Goal: Task Accomplishment & Management: Manage account settings

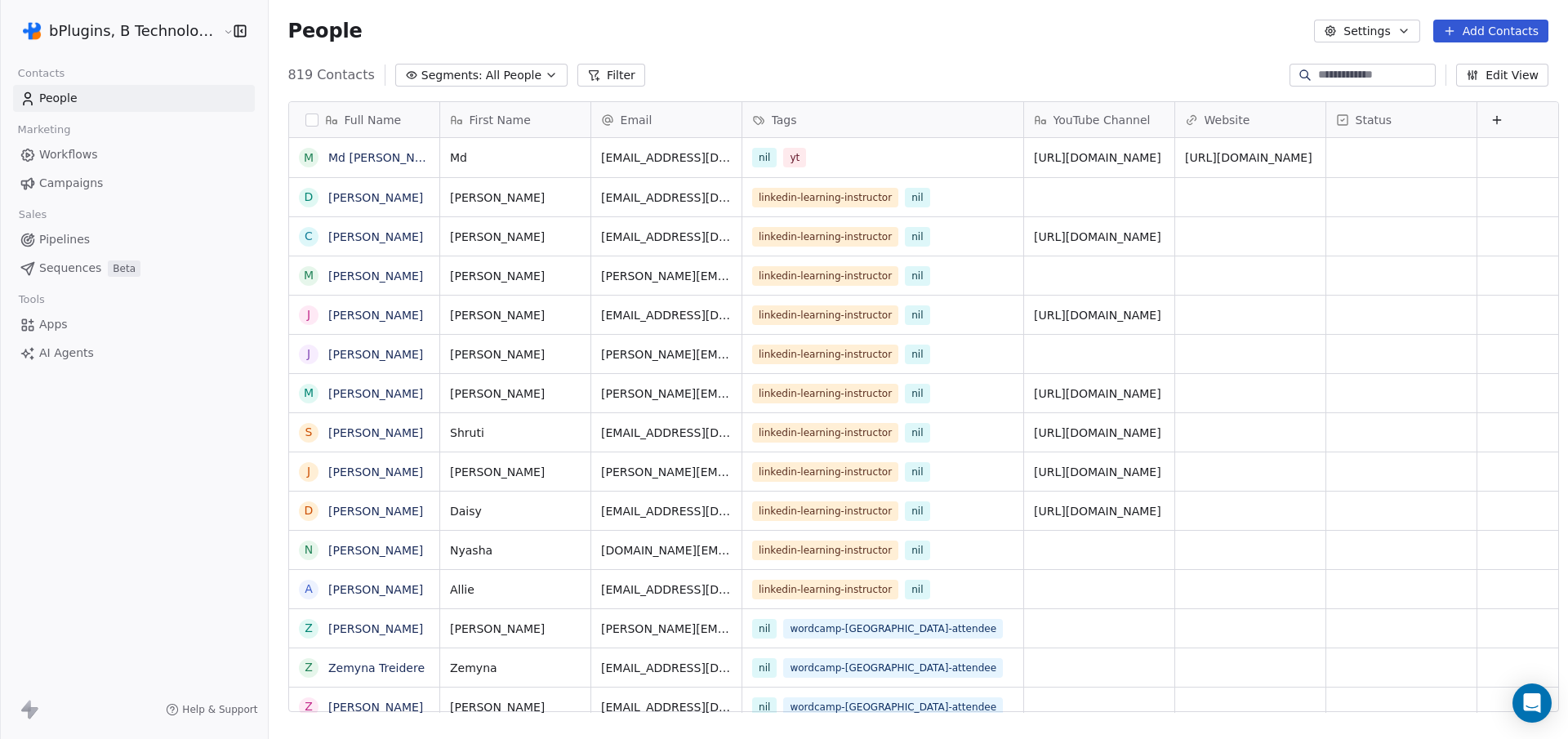
scroll to position [639, 1297]
click at [362, 157] on link "Md [PERSON_NAME]" at bounding box center [386, 157] width 116 height 13
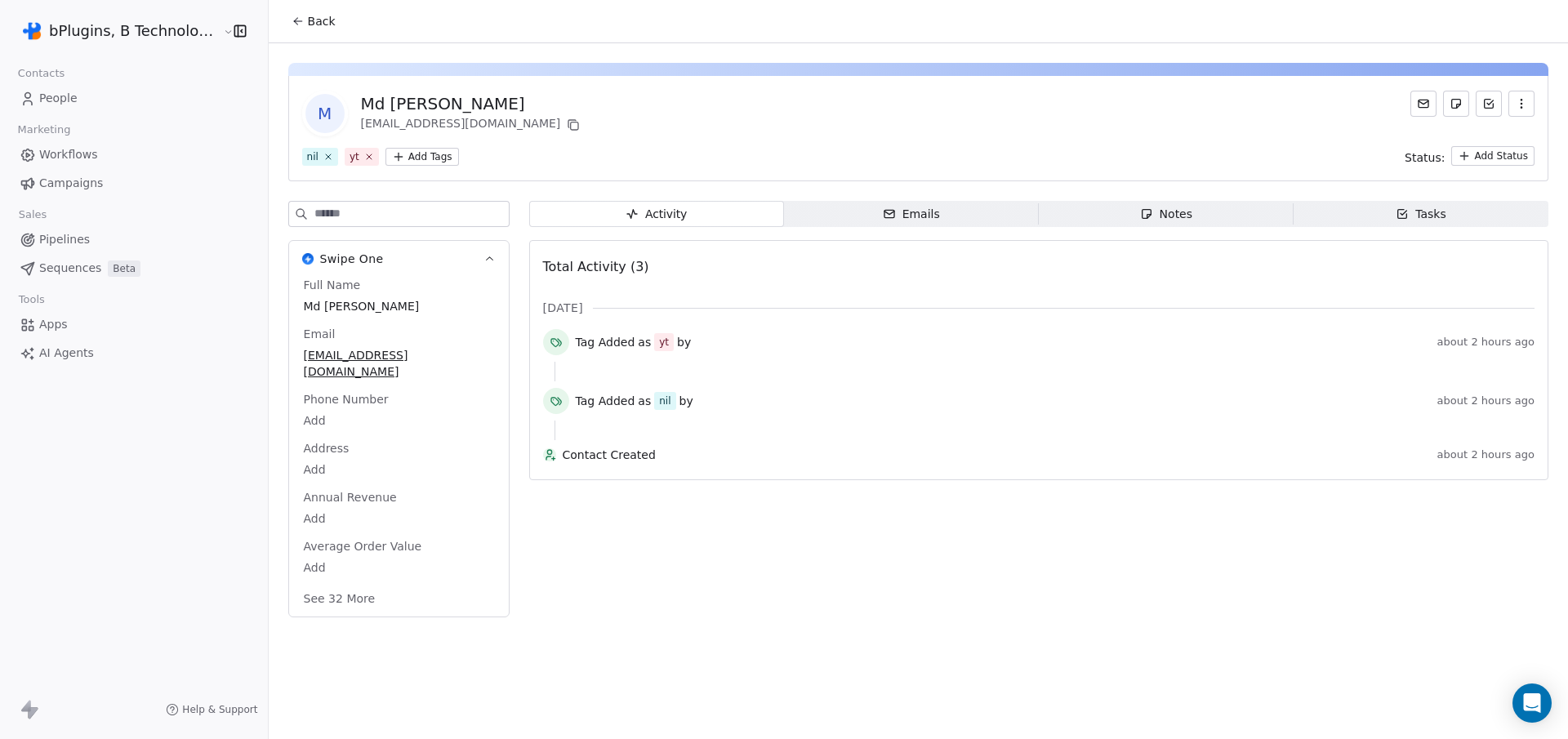
click at [1528, 111] on button "button" at bounding box center [1521, 103] width 26 height 26
click at [1501, 131] on div "Delete" at bounding box center [1498, 140] width 110 height 26
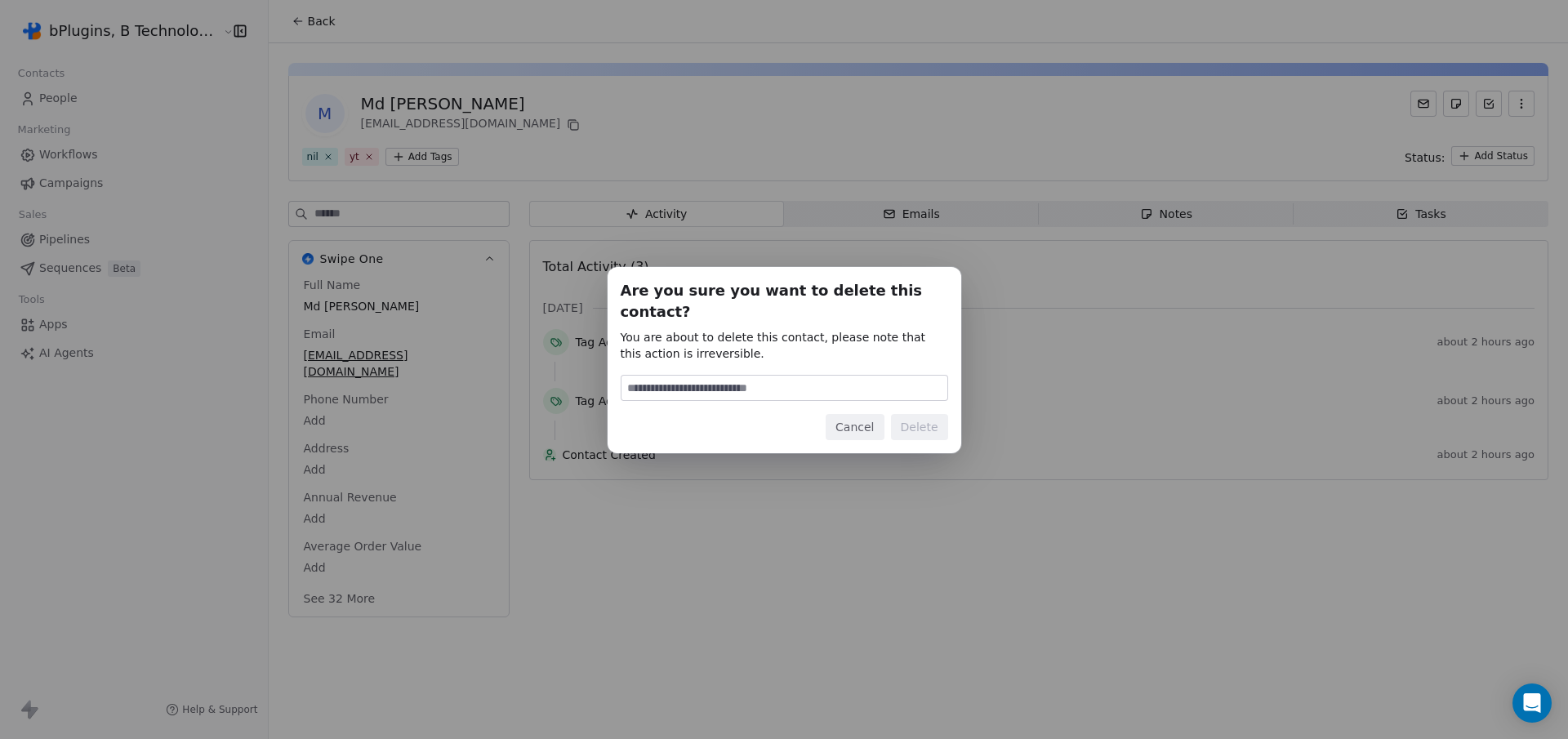
type input "******"
click at [920, 421] on button "Delete" at bounding box center [919, 427] width 57 height 26
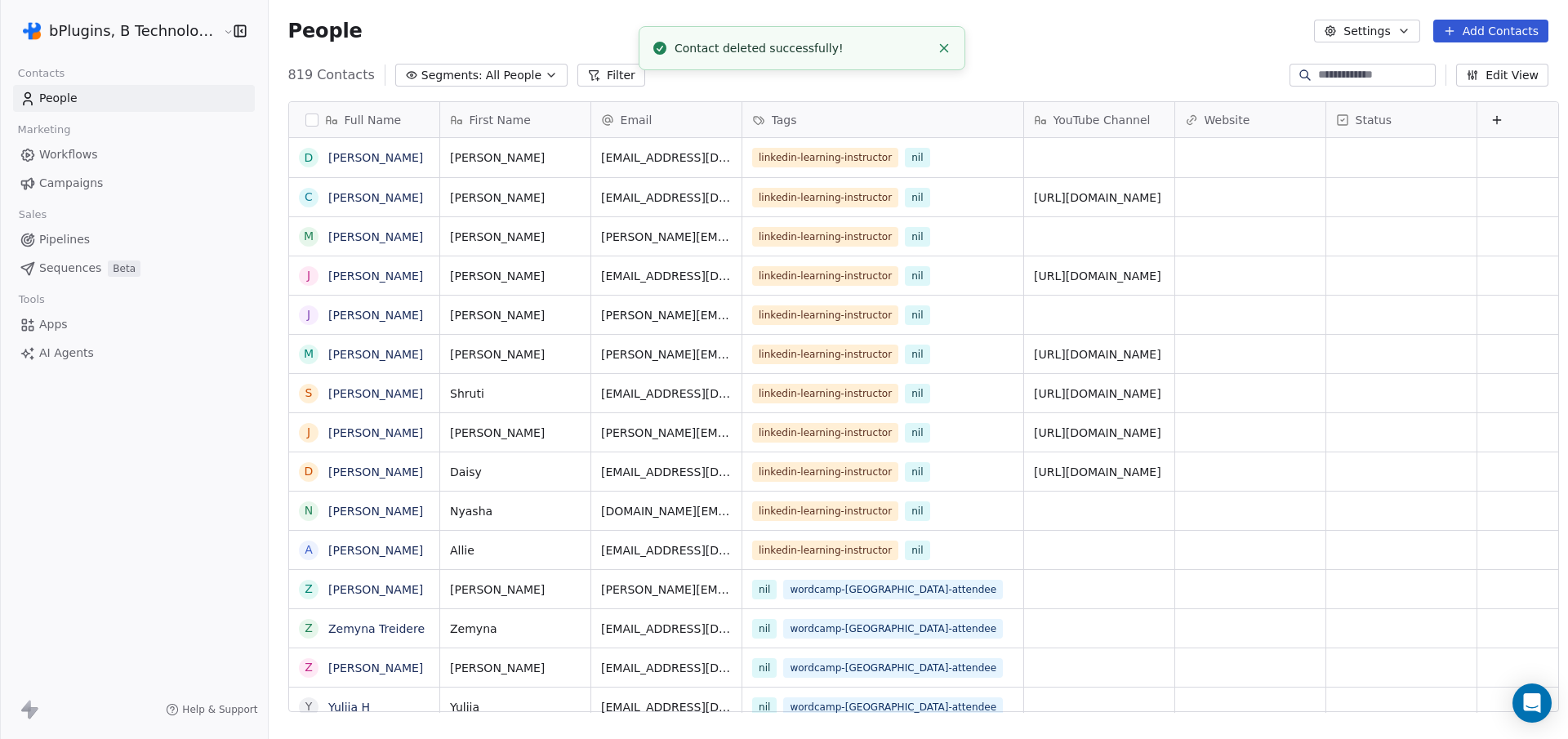
scroll to position [639, 1297]
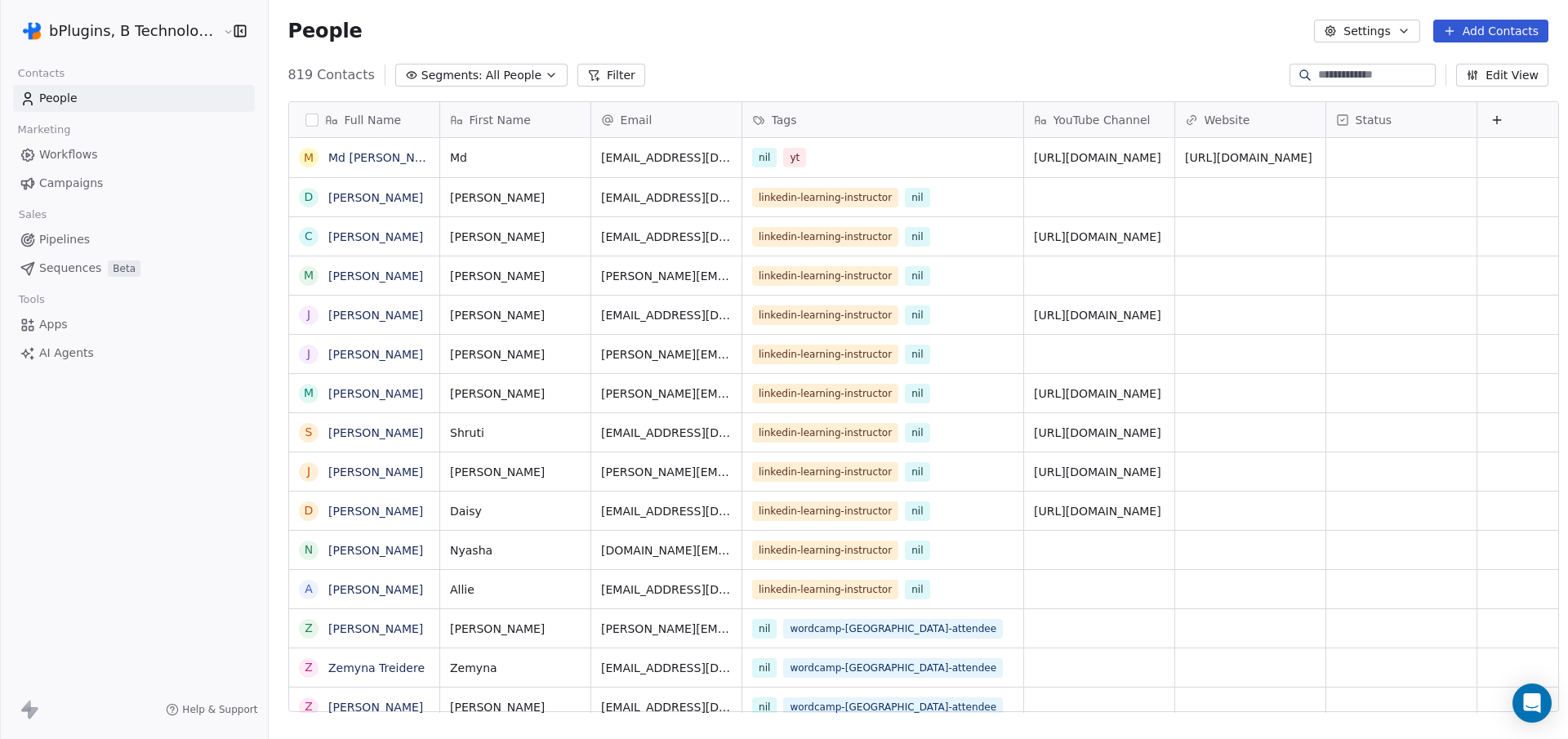
click at [69, 157] on span "Workflows" at bounding box center [69, 155] width 59 height 17
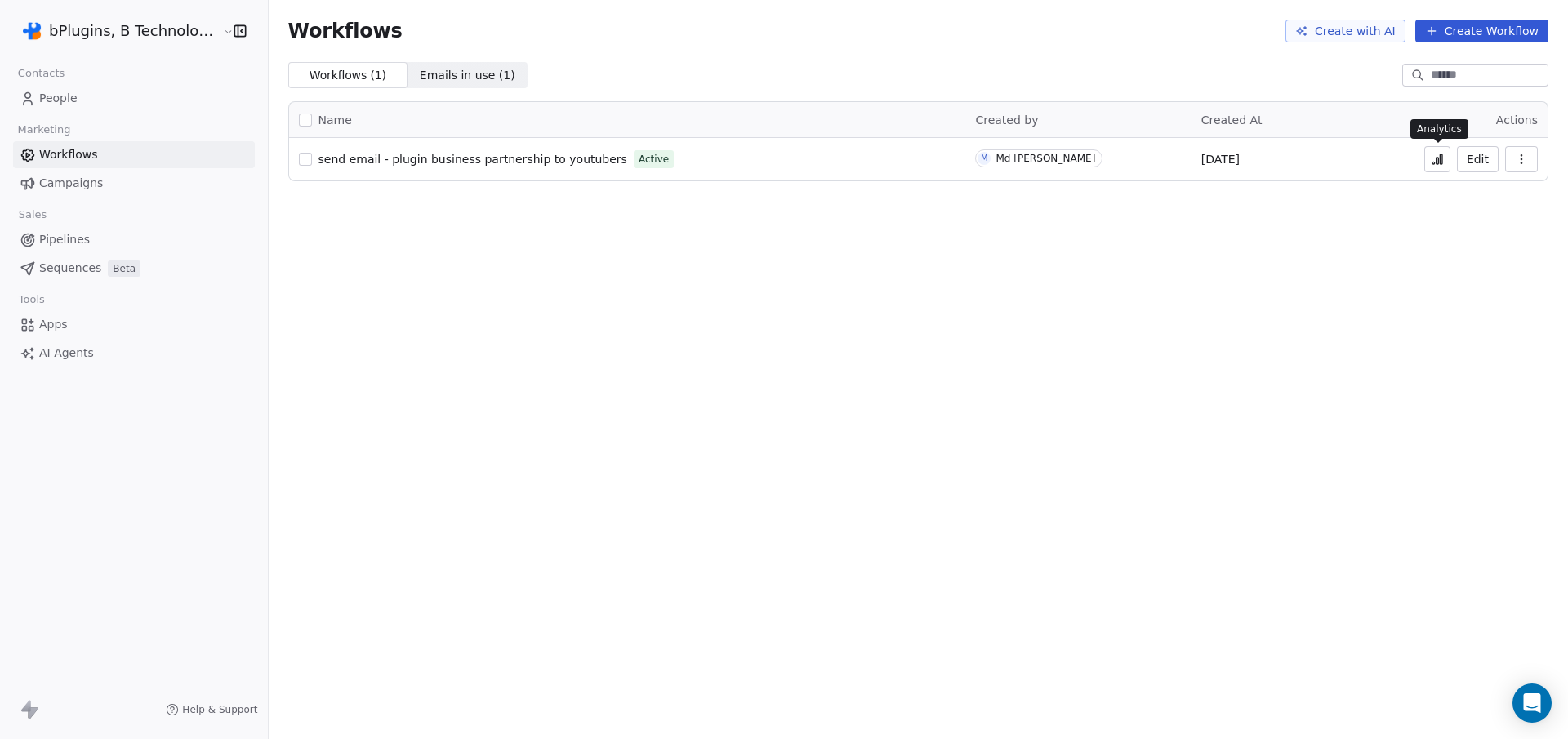
click at [1438, 156] on icon at bounding box center [1437, 159] width 13 height 13
click at [458, 163] on span "send email - plugin business partnership to youtubers" at bounding box center [472, 159] width 308 height 13
click at [47, 101] on span "People" at bounding box center [59, 98] width 39 height 17
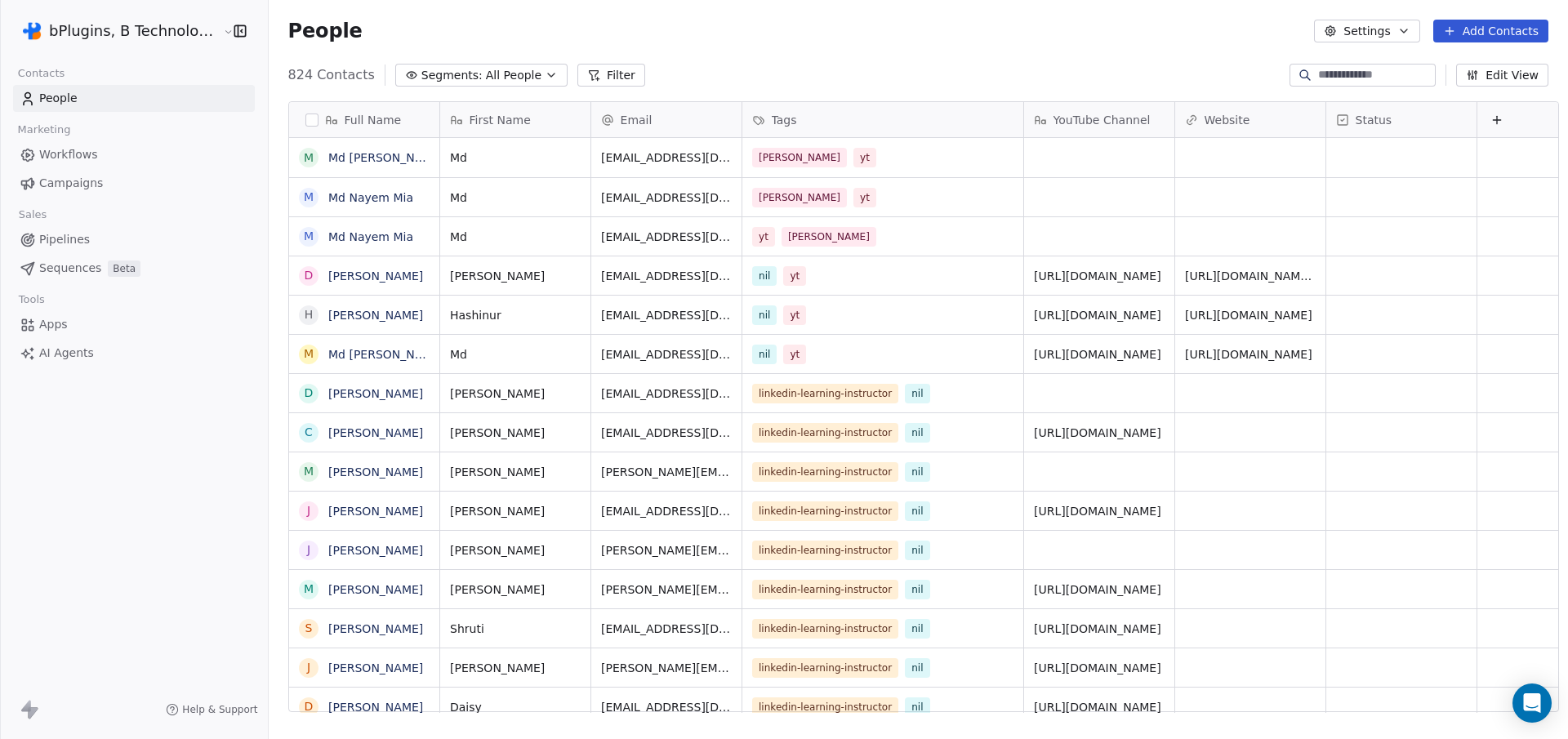
scroll to position [639, 1297]
click at [49, 329] on span "Apps" at bounding box center [53, 324] width 29 height 17
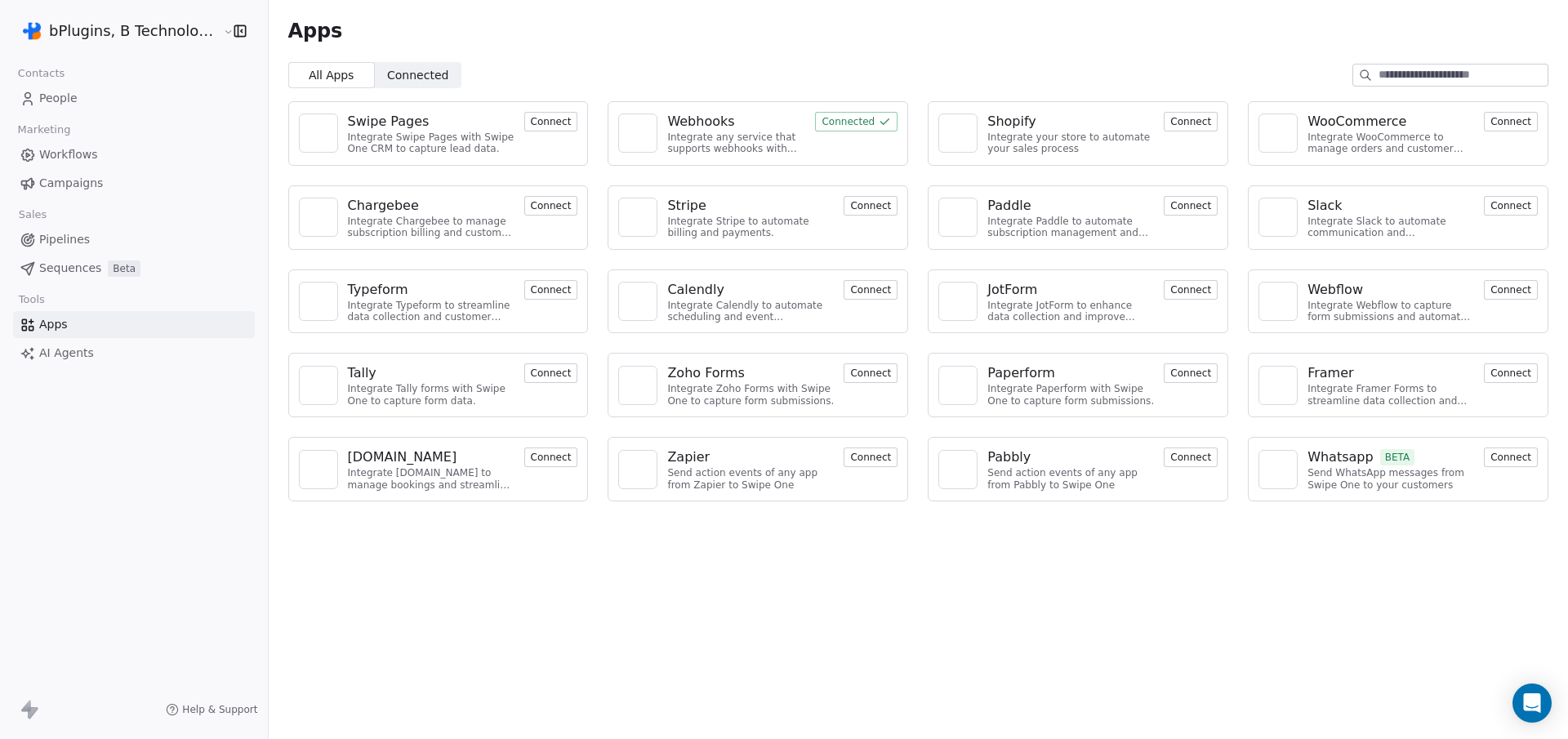
click at [61, 354] on span "AI Agents" at bounding box center [66, 352] width 54 height 17
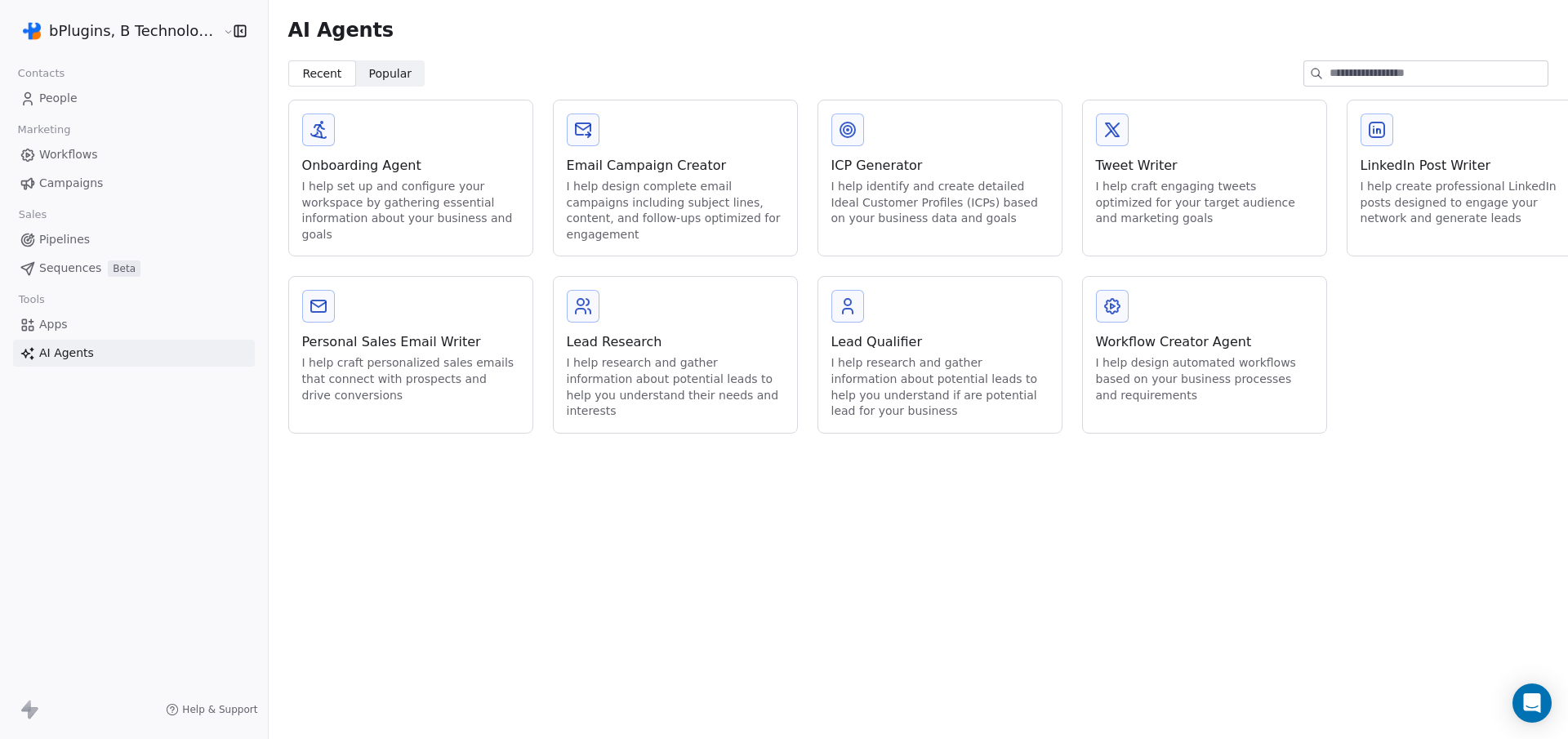
click at [52, 185] on span "Campaigns" at bounding box center [71, 183] width 63 height 17
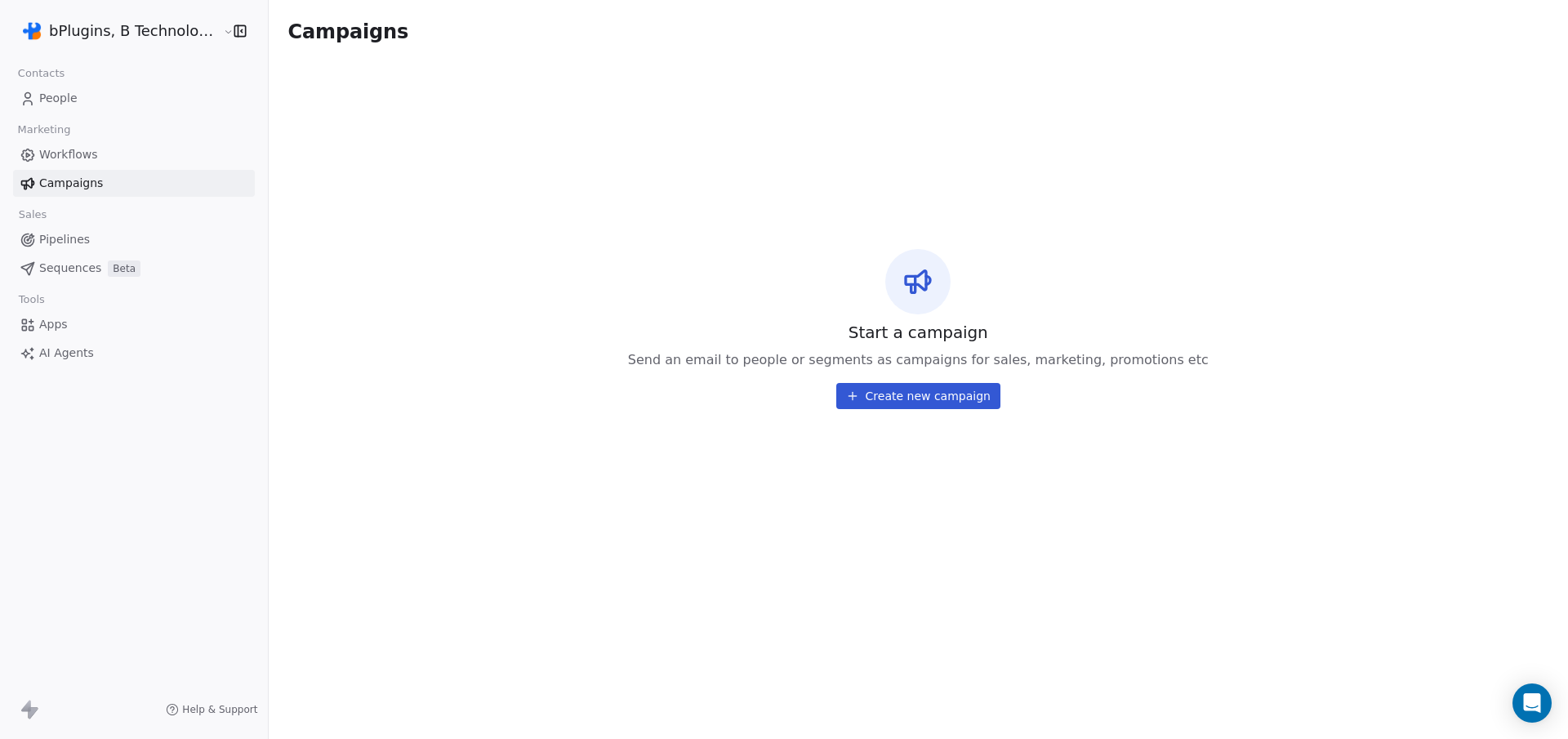
click at [69, 152] on span "Workflows" at bounding box center [69, 155] width 59 height 17
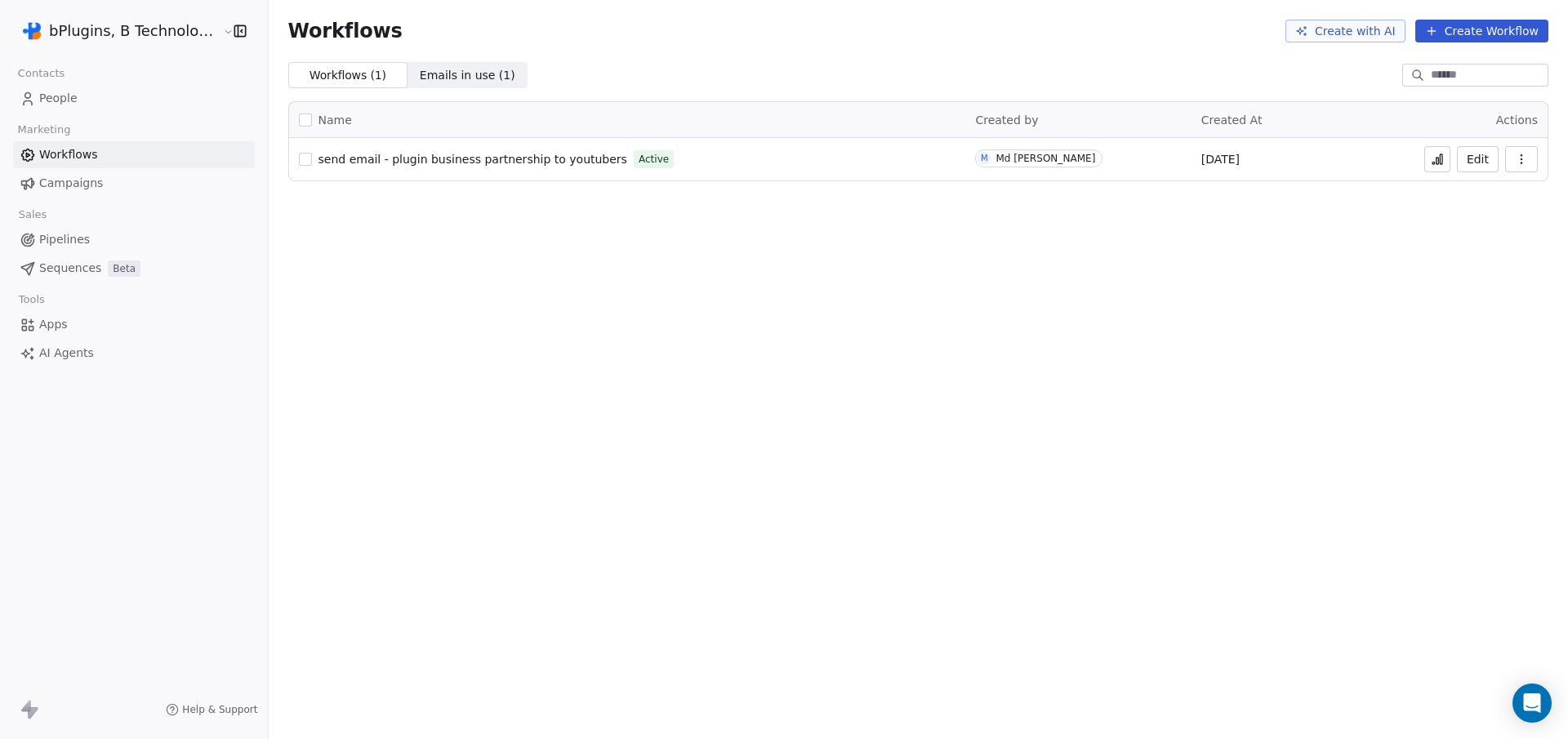
click at [68, 183] on span "Campaigns" at bounding box center [71, 183] width 63 height 17
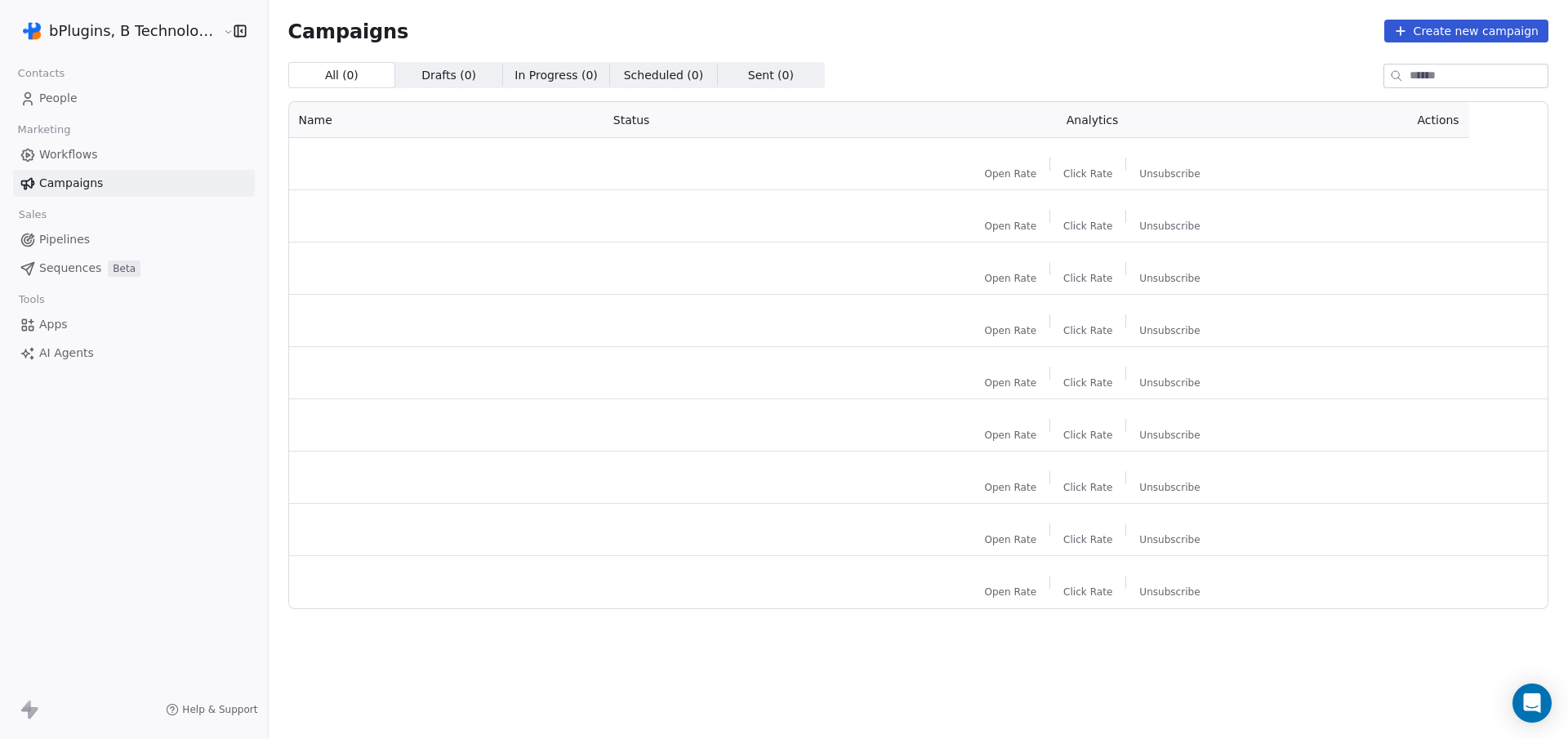
click at [70, 155] on span "Workflows" at bounding box center [69, 155] width 59 height 17
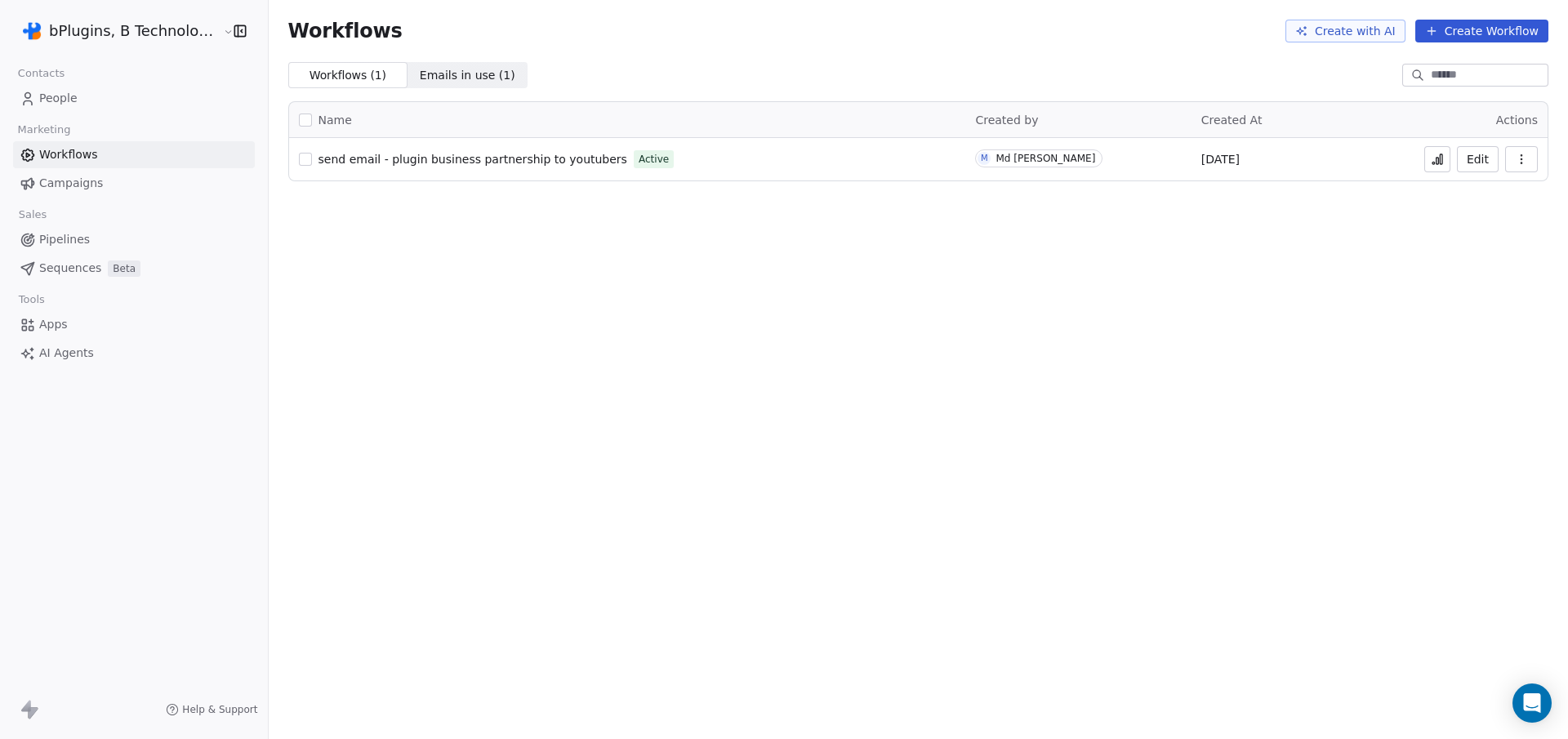
click at [64, 110] on link "People" at bounding box center [133, 98] width 242 height 27
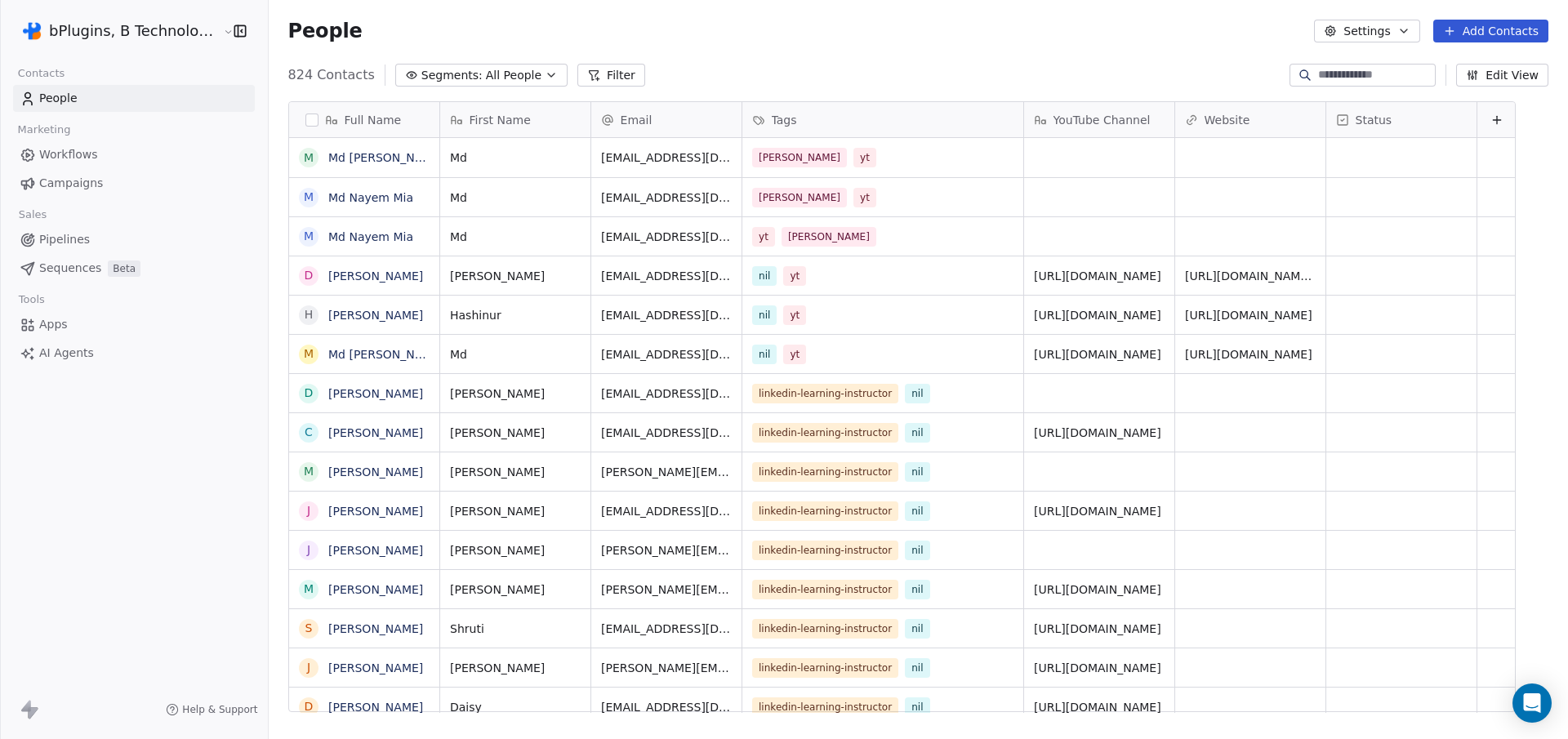
scroll to position [639, 1297]
click at [378, 161] on link "Md [PERSON_NAME]" at bounding box center [386, 157] width 116 height 13
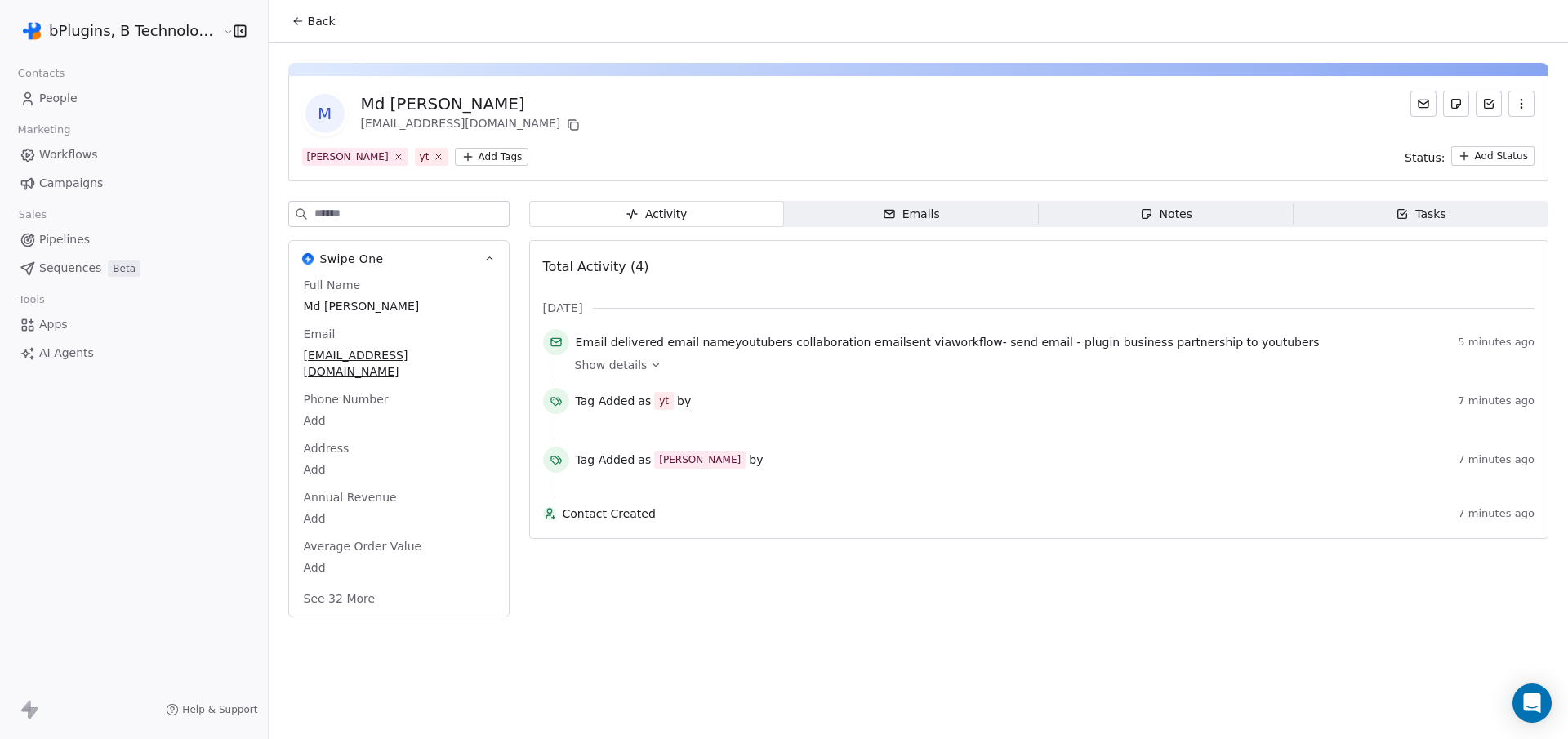
click at [923, 222] on span "Emails Emails" at bounding box center [911, 214] width 255 height 26
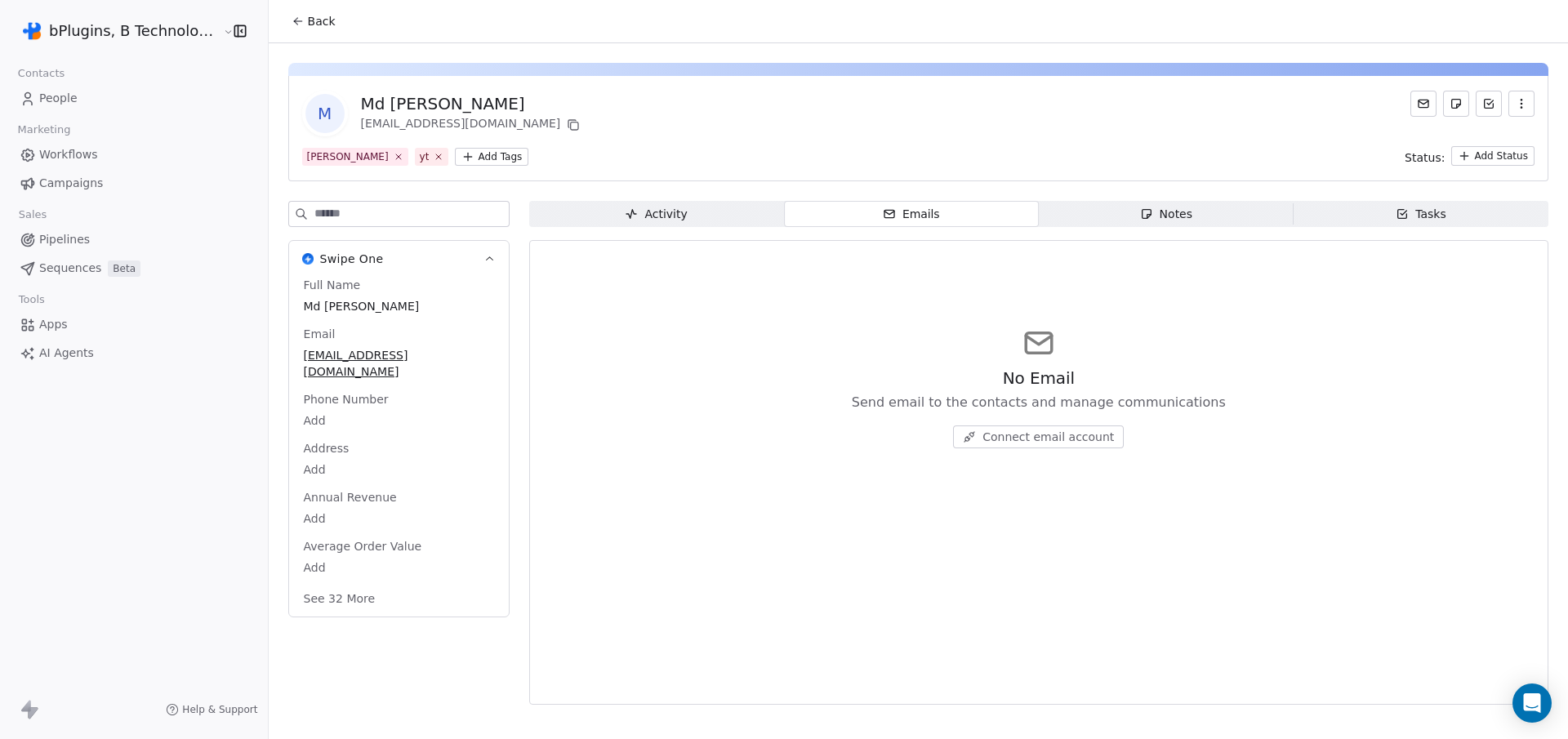
click at [1047, 433] on span "Connect email account" at bounding box center [1047, 437] width 132 height 17
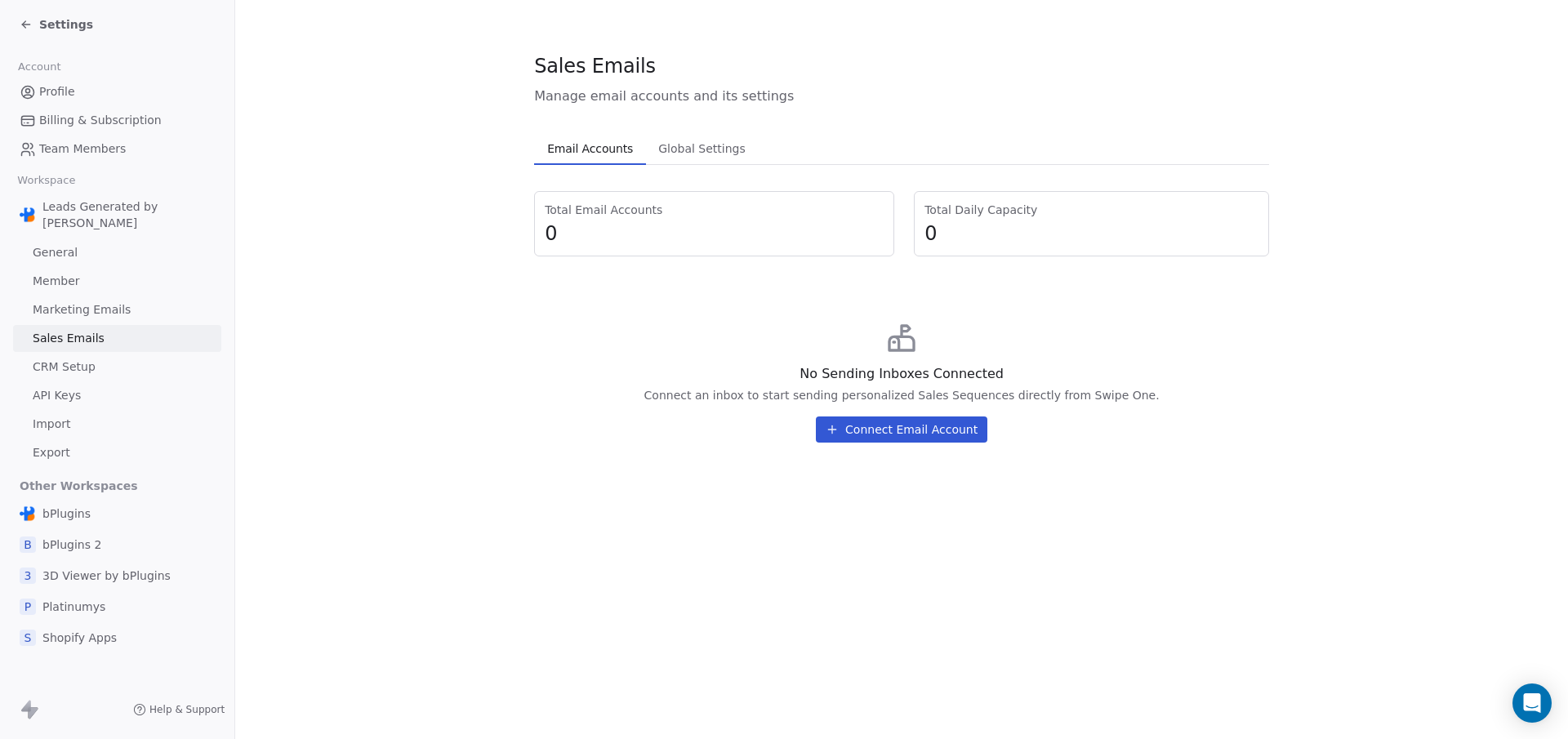
click at [900, 426] on button "Connect Email Account" at bounding box center [901, 430] width 171 height 26
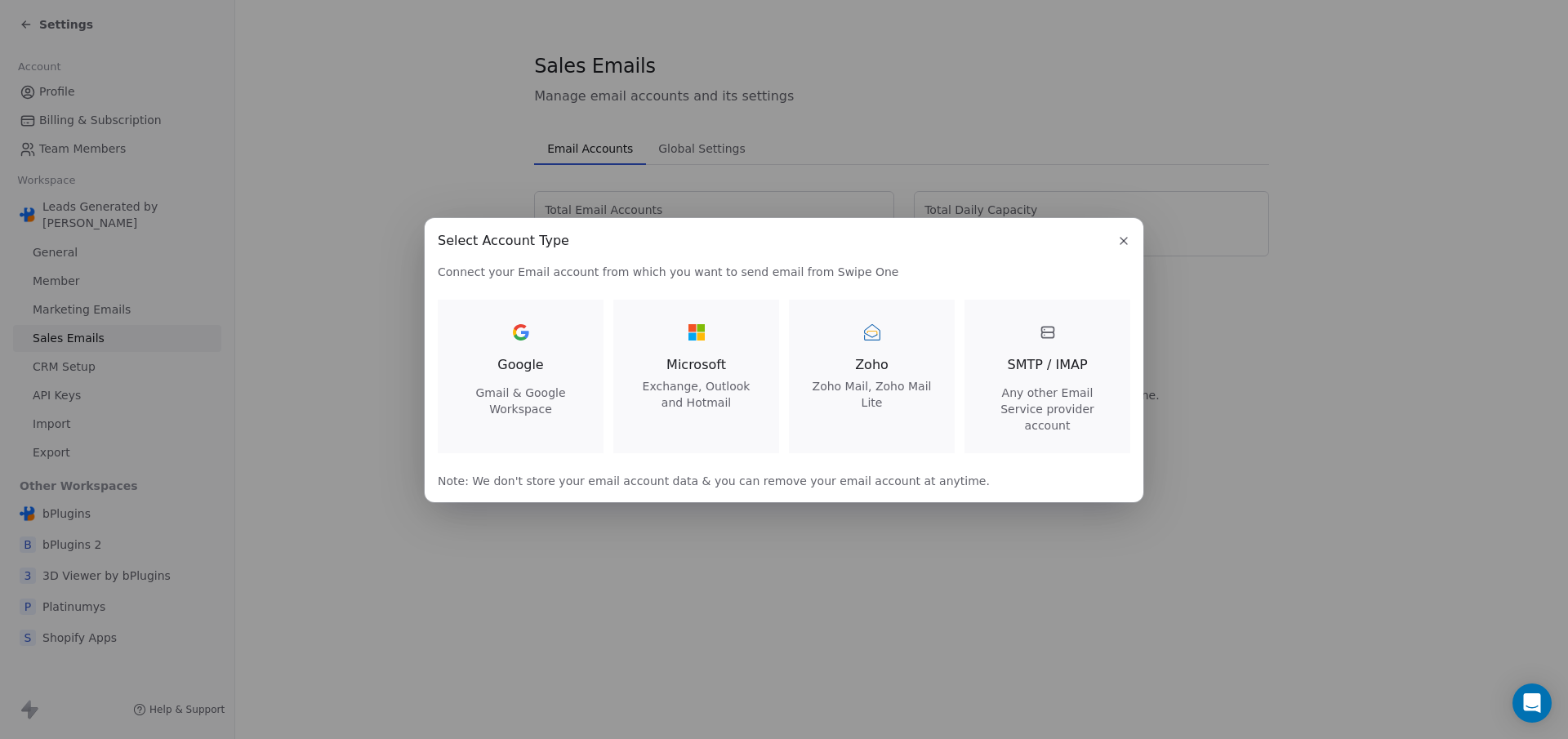
click at [558, 374] on div "Google Gmail & Google Workspace" at bounding box center [521, 368] width 127 height 98
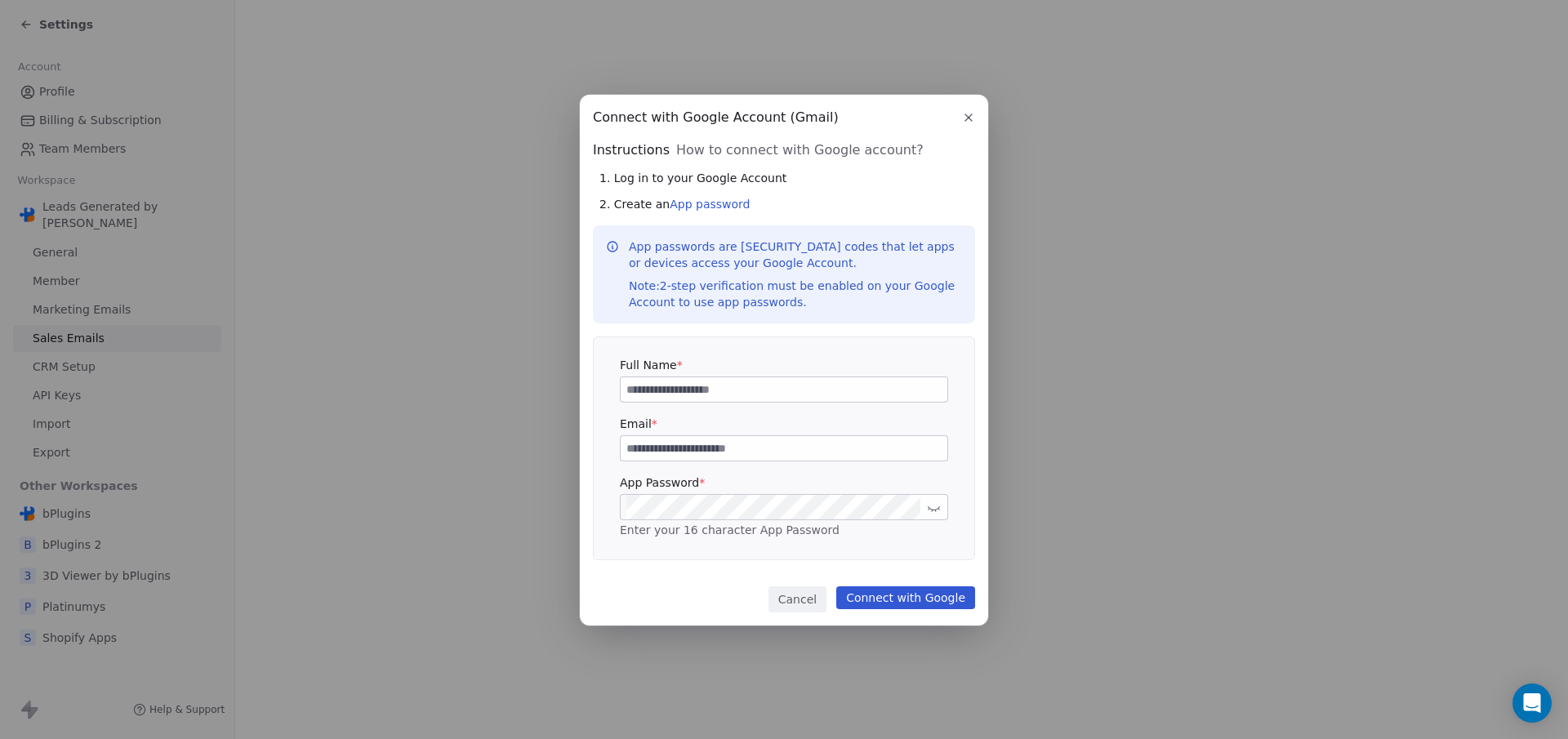
click at [674, 383] on input at bounding box center [783, 389] width 327 height 25
type input "*"
type input "*********"
type input "**********"
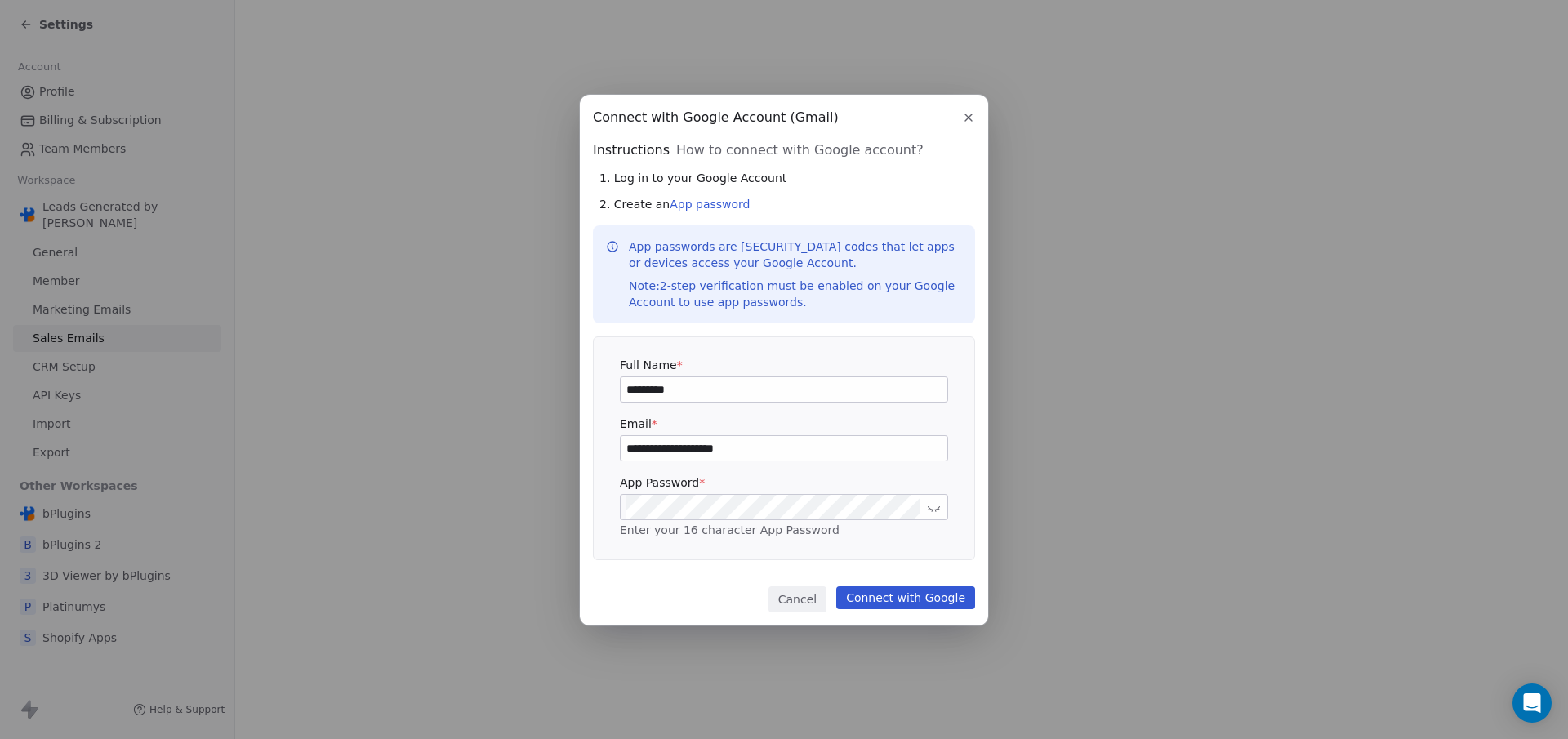
click at [974, 464] on div "**********" at bounding box center [783, 448] width 382 height 224
click at [964, 113] on icon "button" at bounding box center [968, 118] width 13 height 13
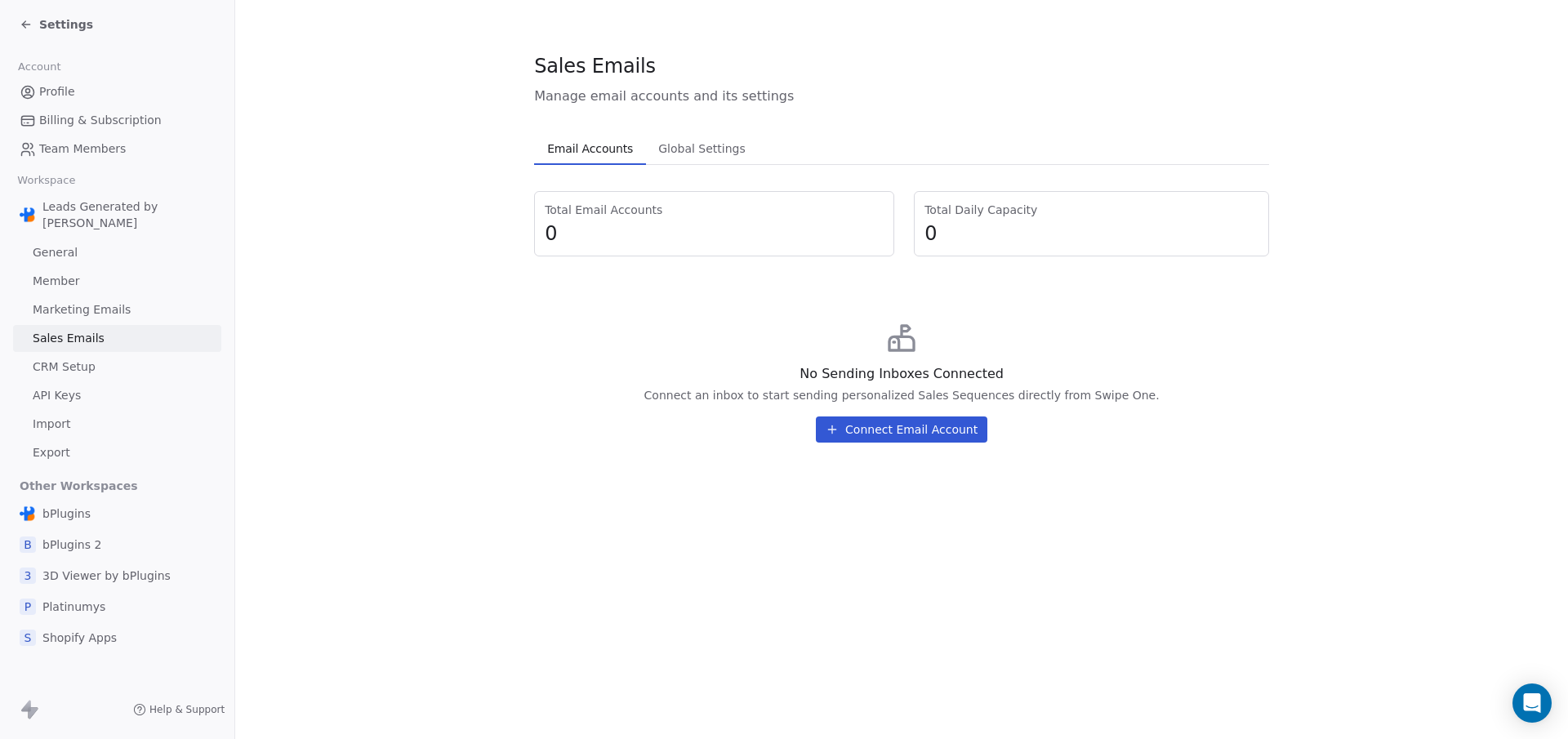
click at [882, 432] on button "Connect Email Account" at bounding box center [901, 430] width 171 height 26
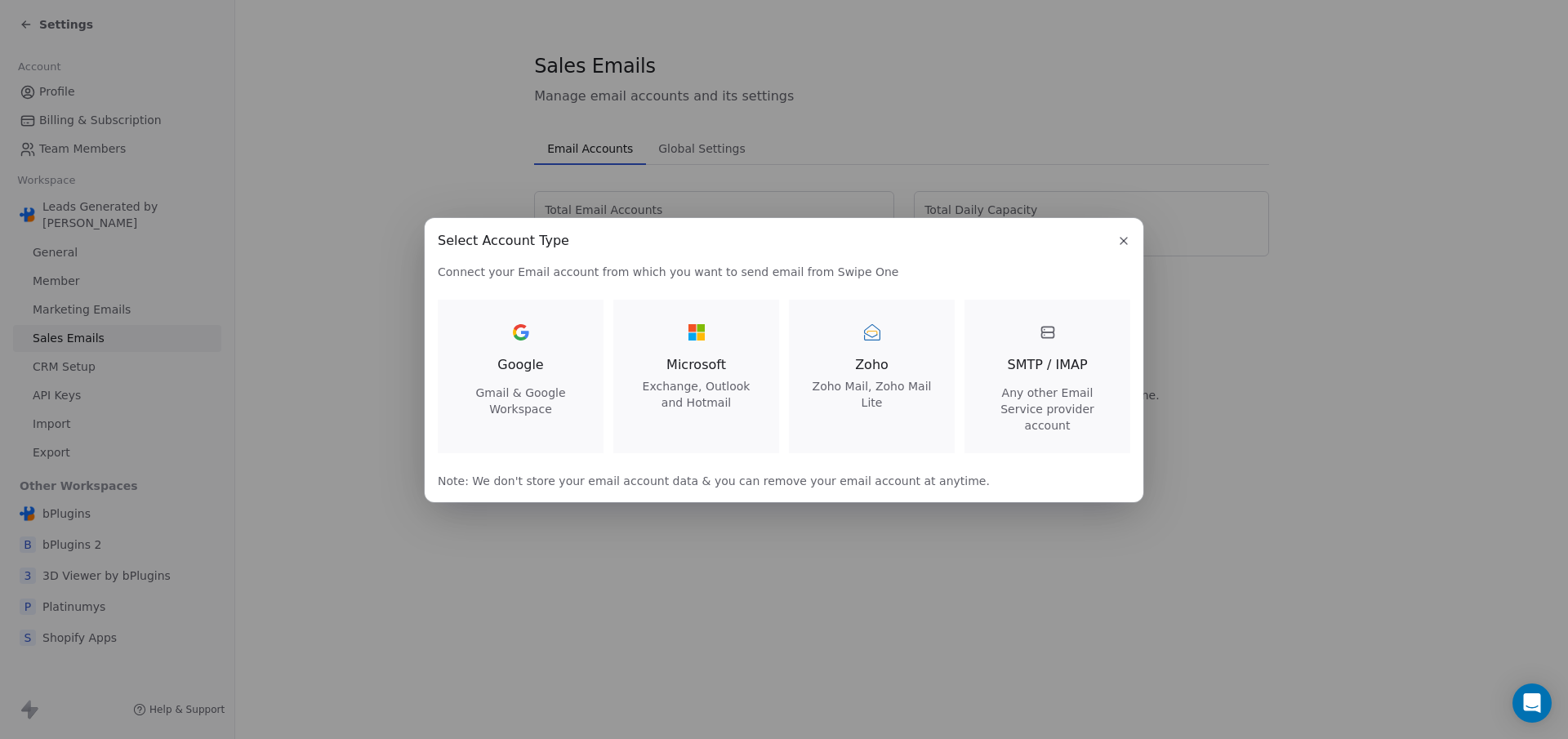
click at [1121, 246] on icon "button" at bounding box center [1124, 241] width 13 height 13
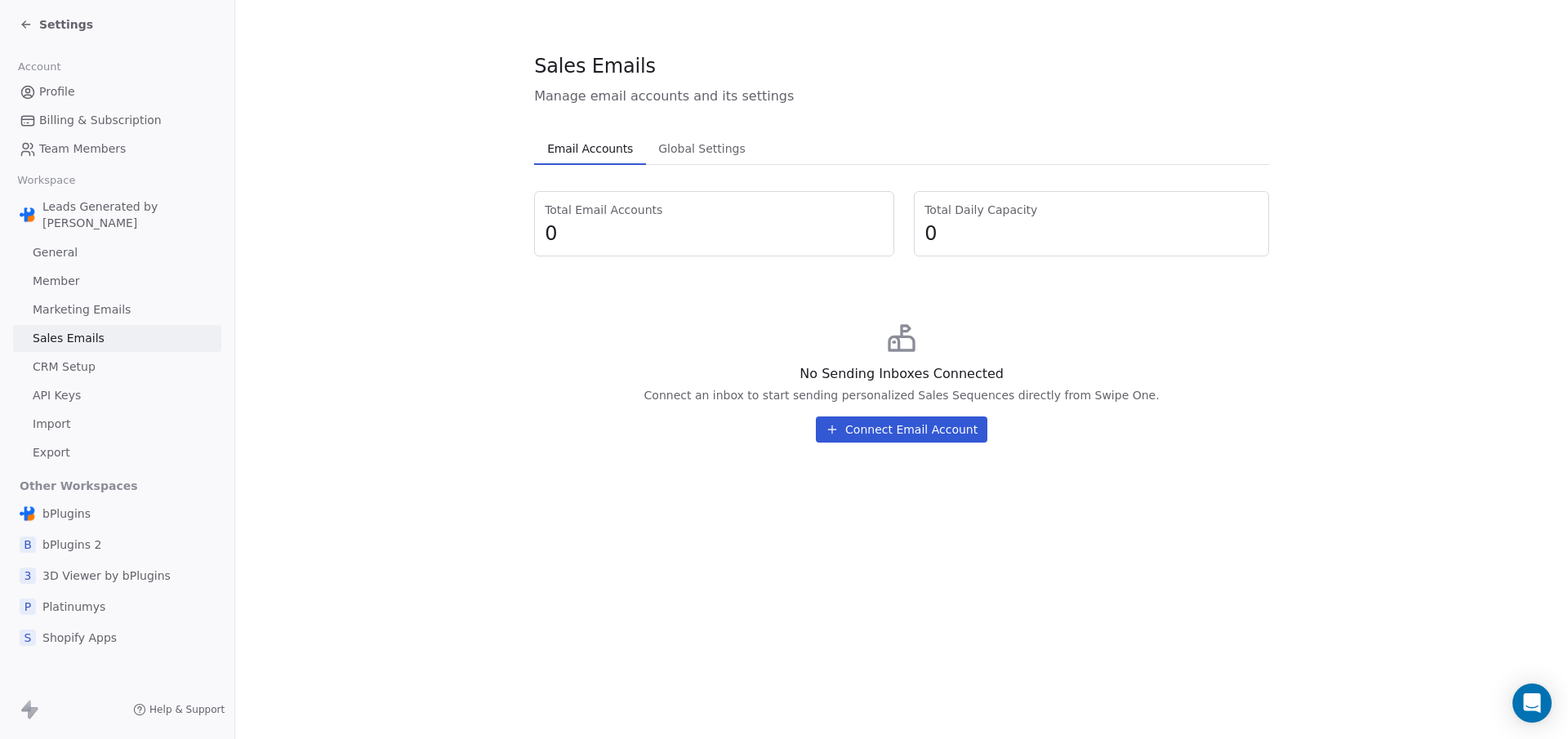
click at [65, 88] on span "Profile" at bounding box center [57, 92] width 36 height 17
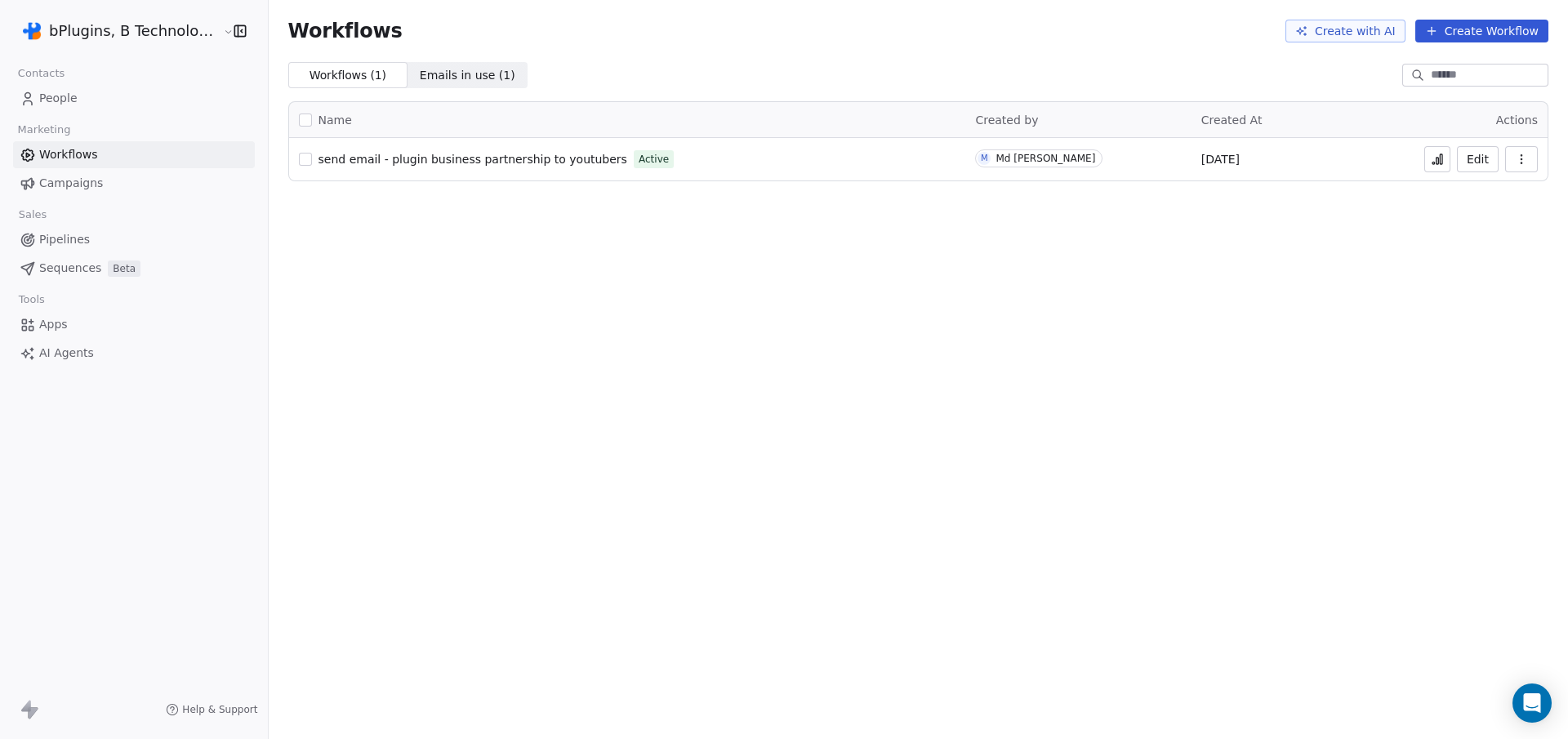
click at [1437, 159] on icon at bounding box center [1437, 160] width 3 height 6
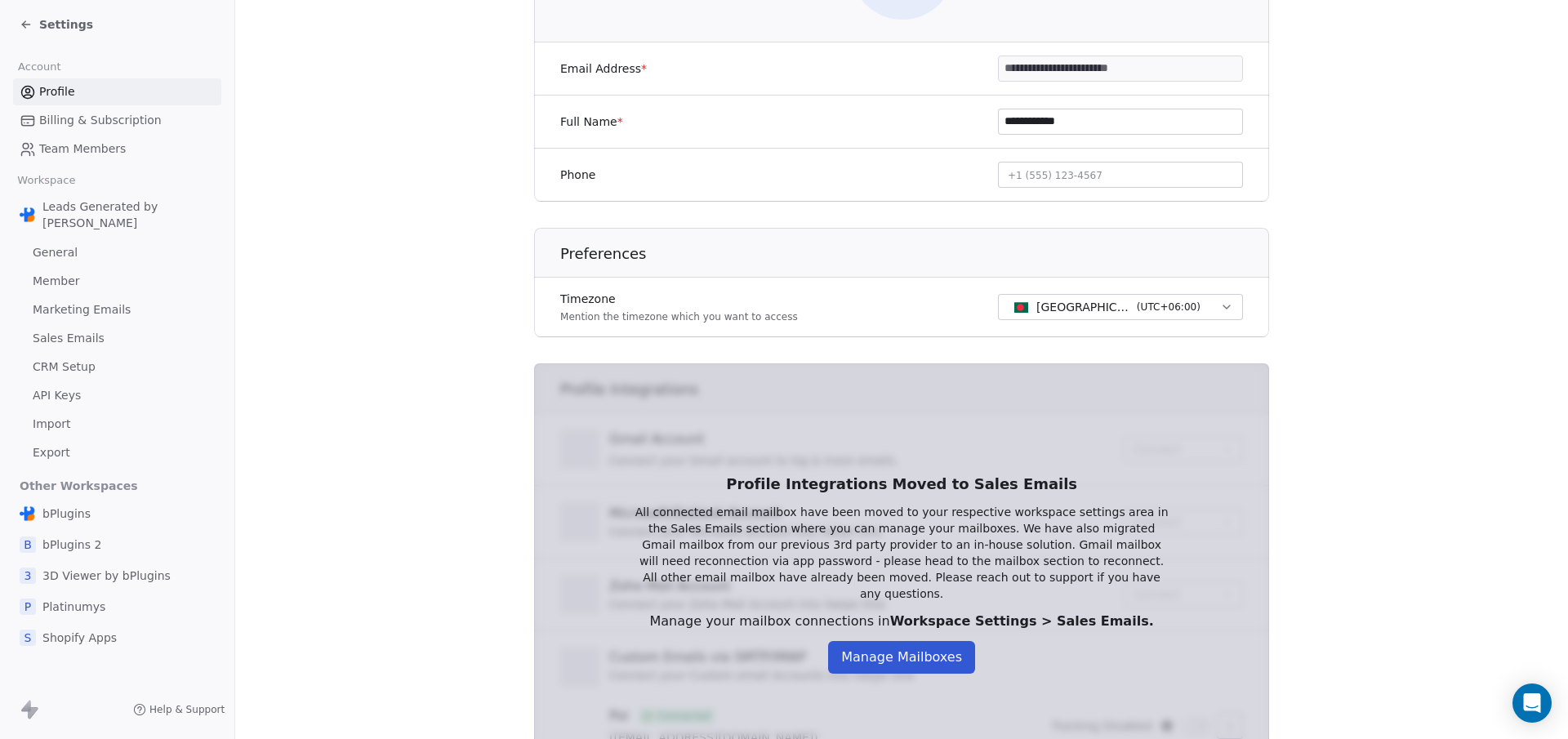
scroll to position [370, 0]
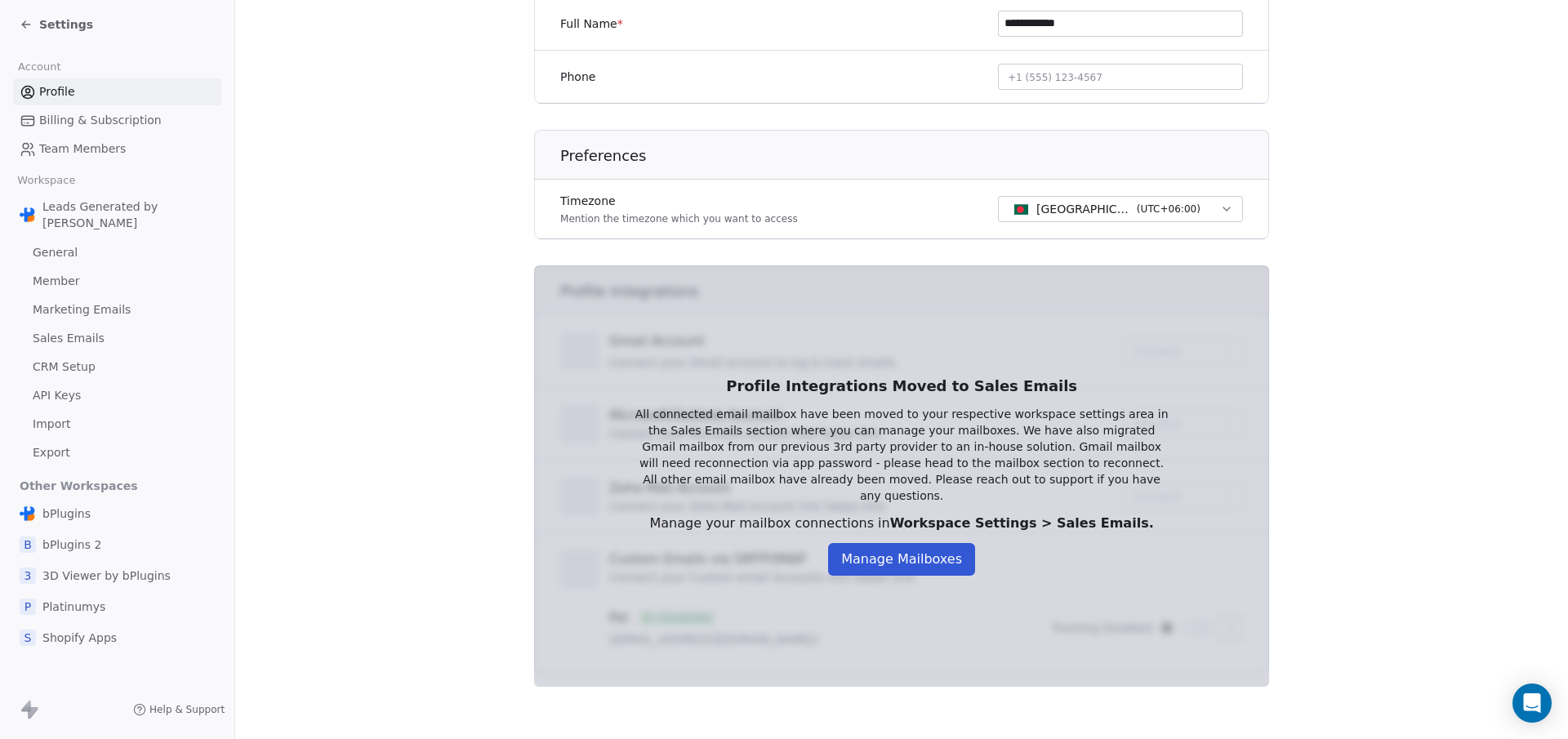
click at [869, 553] on button "Manage Mailboxes" at bounding box center [902, 559] width 147 height 32
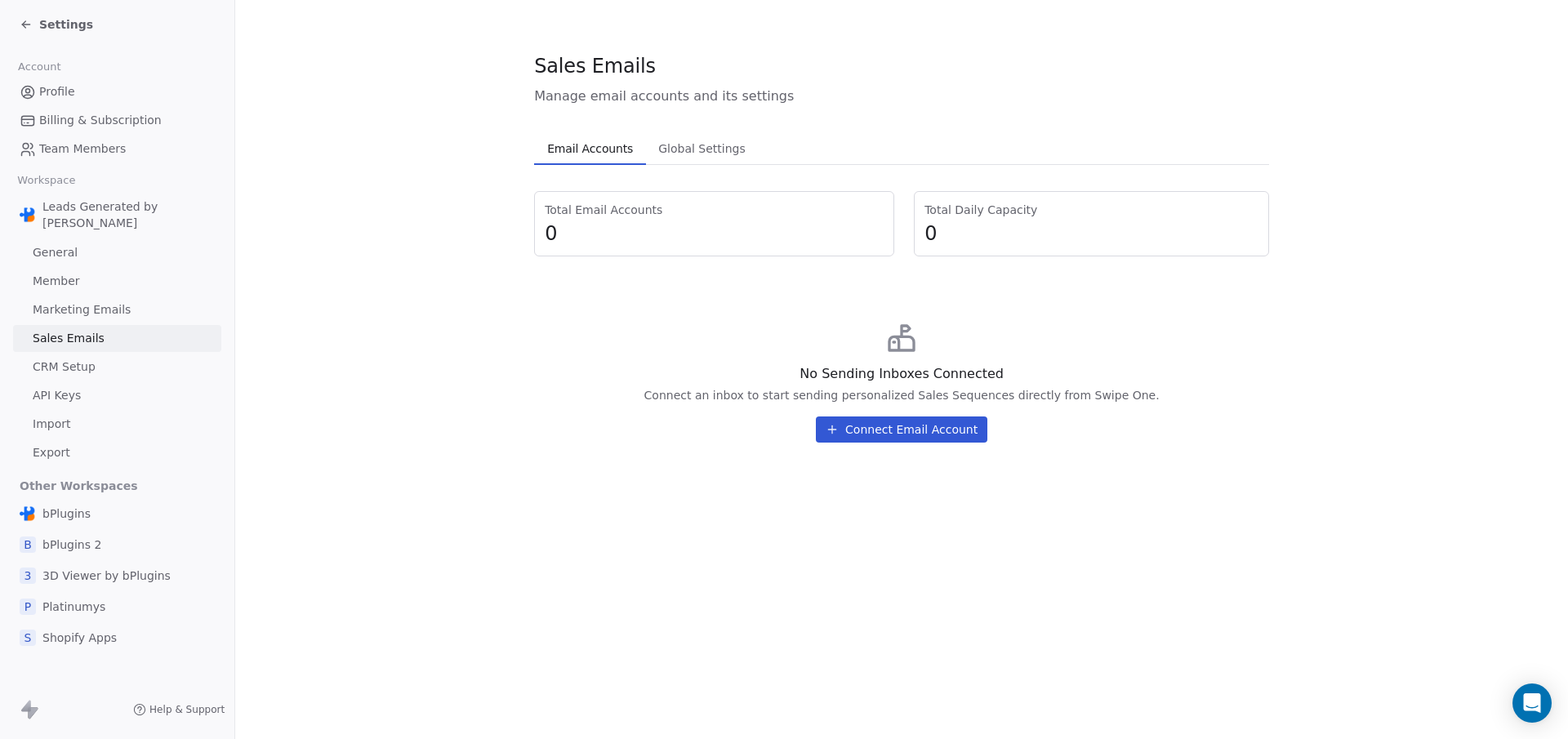
click at [78, 359] on span "CRM Setup" at bounding box center [63, 367] width 63 height 17
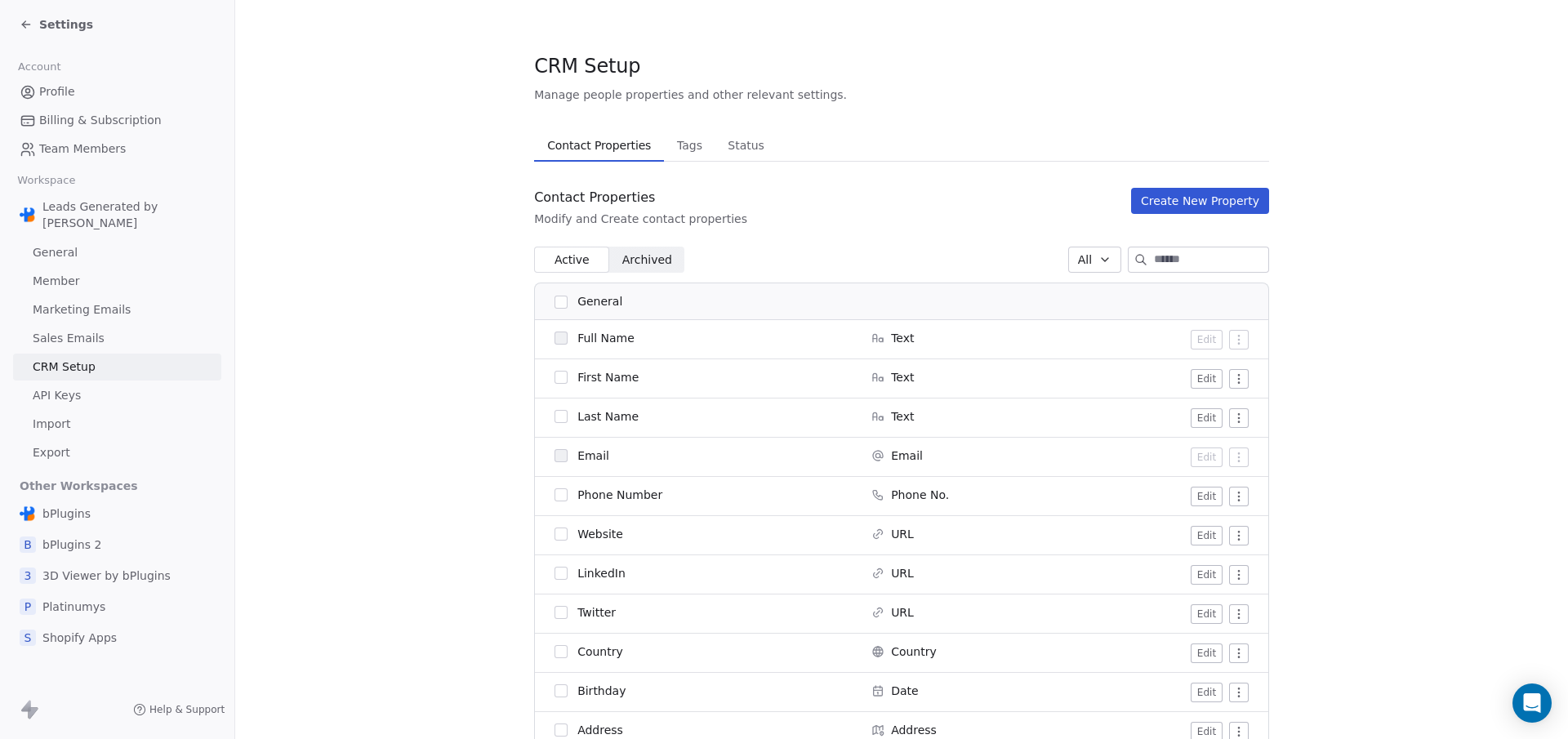
click at [26, 17] on div "Settings" at bounding box center [56, 25] width 74 height 17
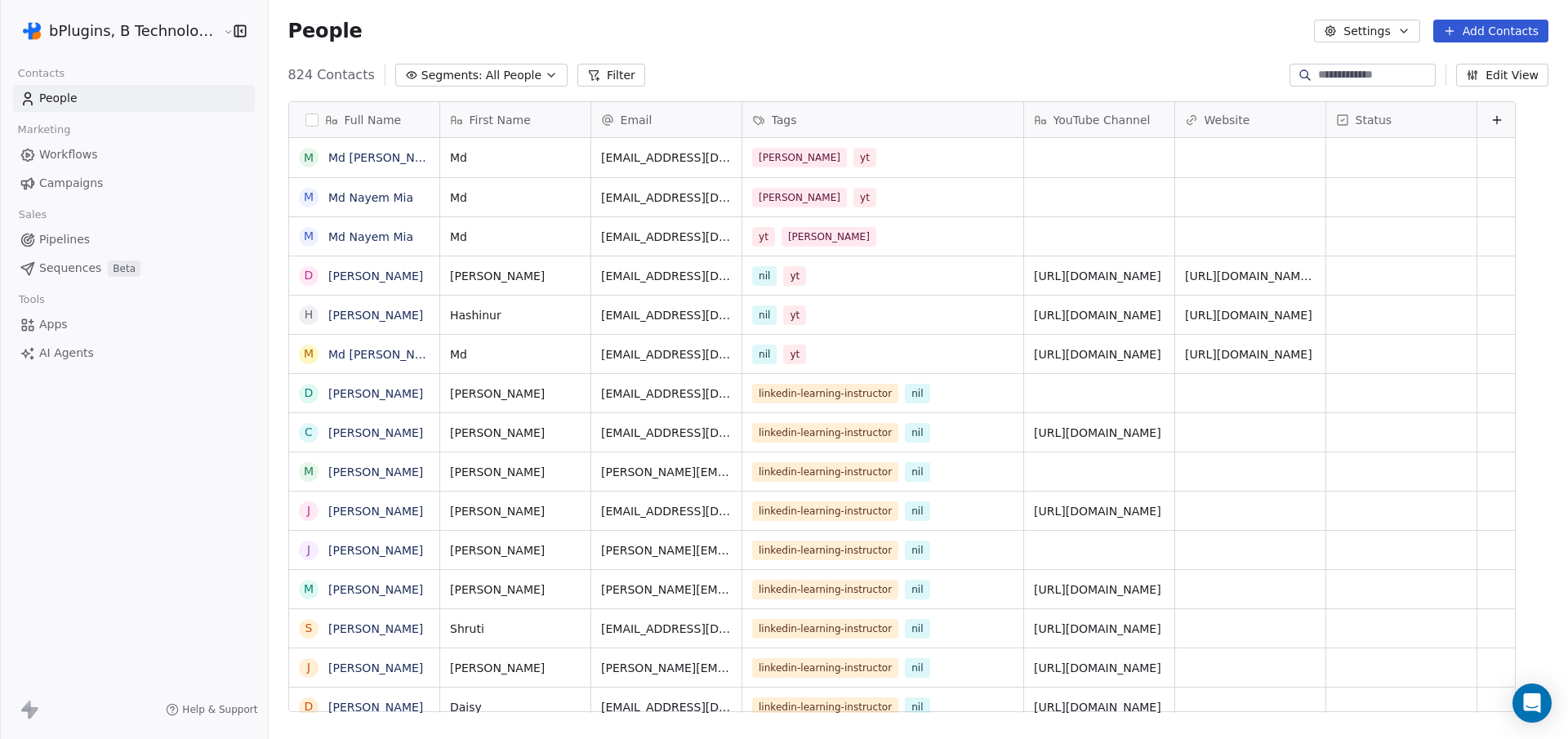
scroll to position [639, 1297]
click at [366, 156] on link "Md [PERSON_NAME]" at bounding box center [386, 157] width 116 height 13
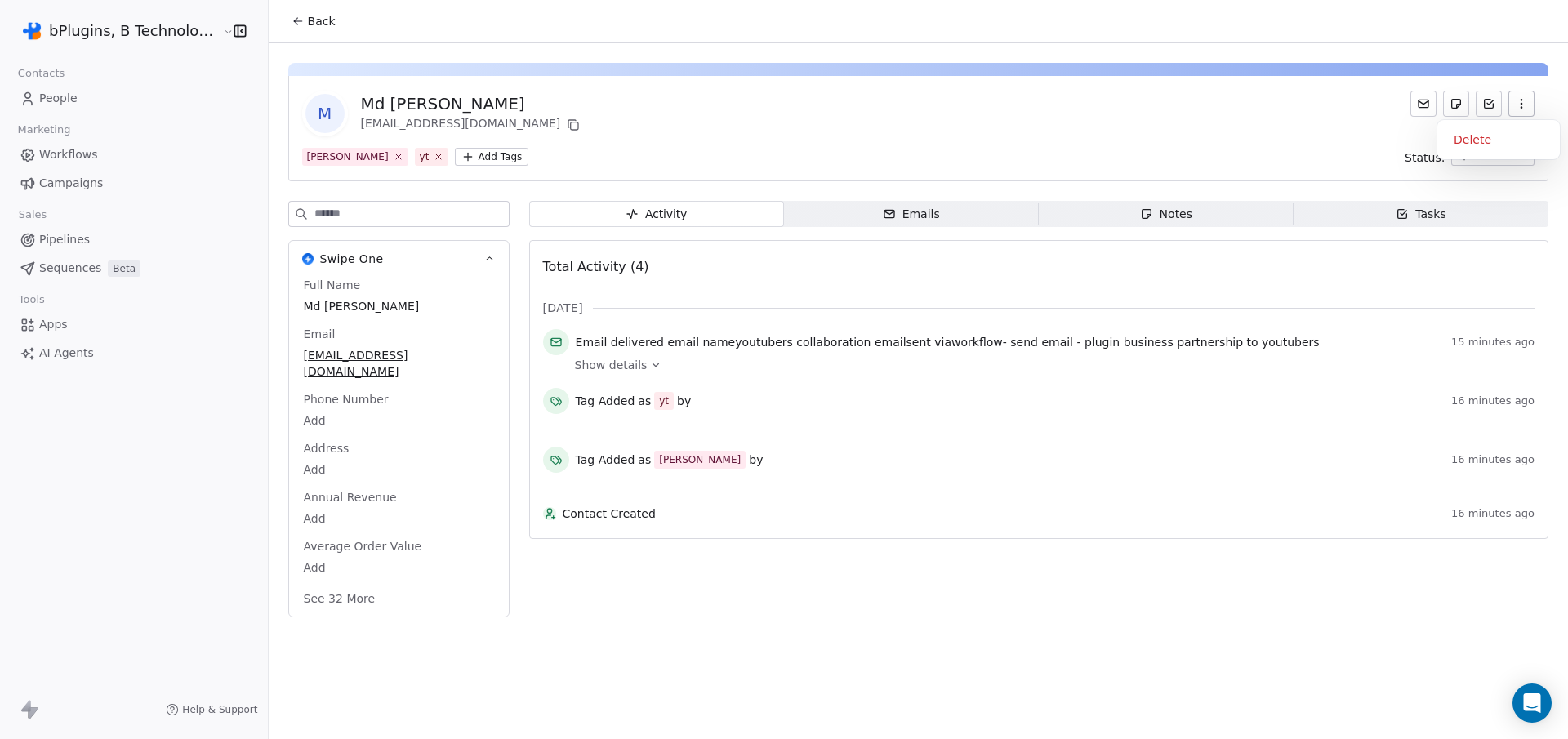
click at [1512, 97] on button "button" at bounding box center [1521, 103] width 26 height 26
click at [1464, 142] on div "Delete" at bounding box center [1498, 140] width 110 height 26
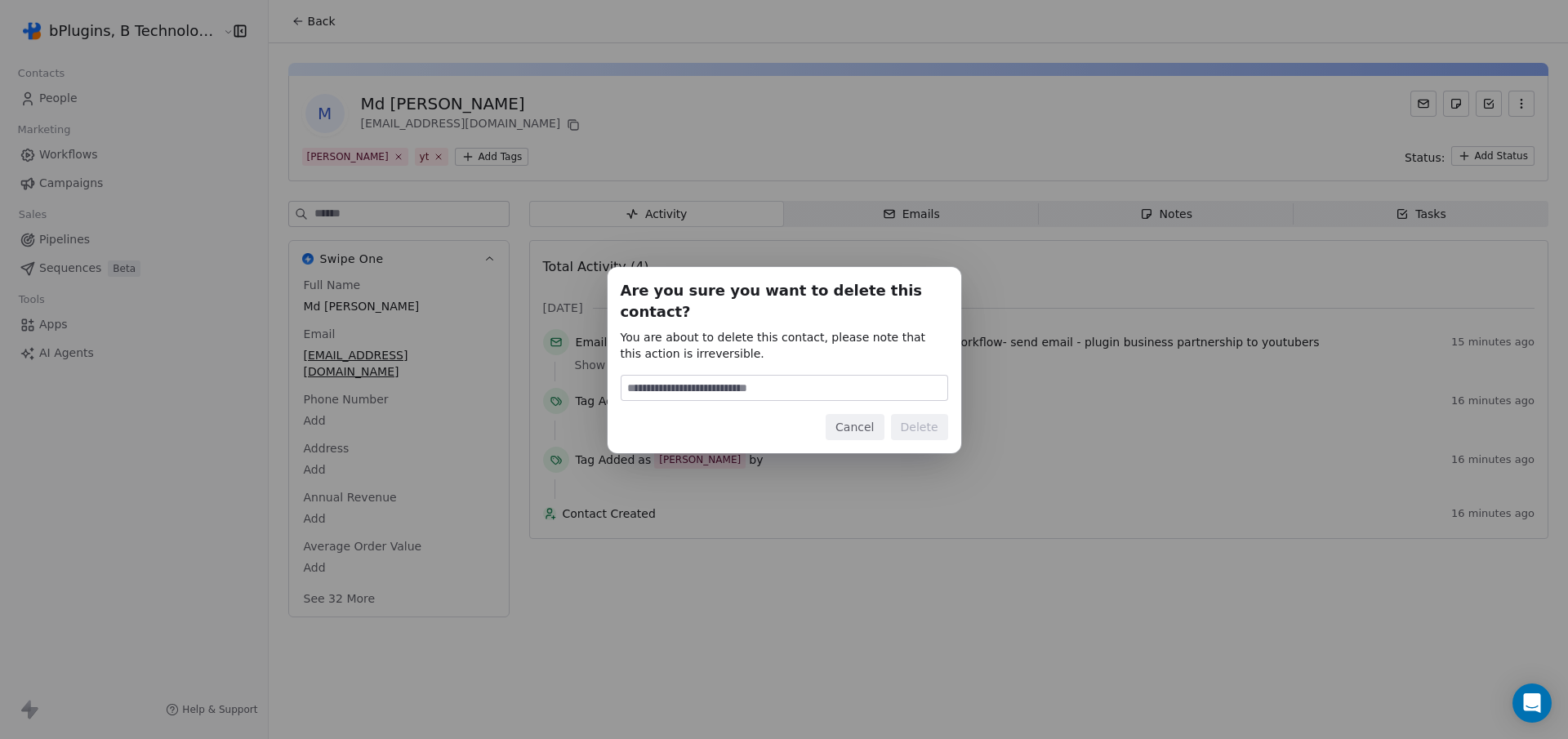
click at [745, 379] on input at bounding box center [784, 387] width 326 height 25
type input "******"
click at [923, 422] on button "Delete" at bounding box center [919, 427] width 57 height 26
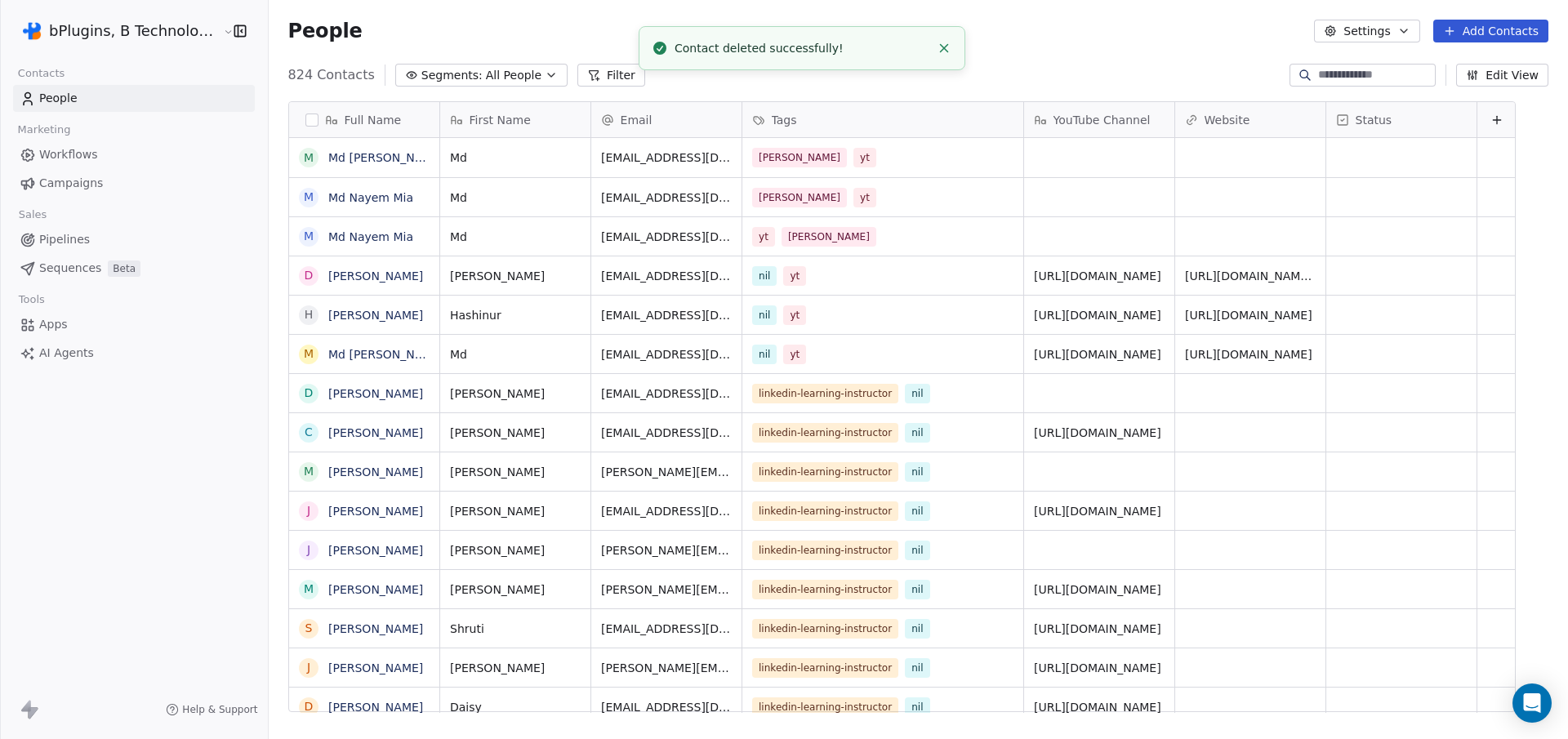
scroll to position [639, 1297]
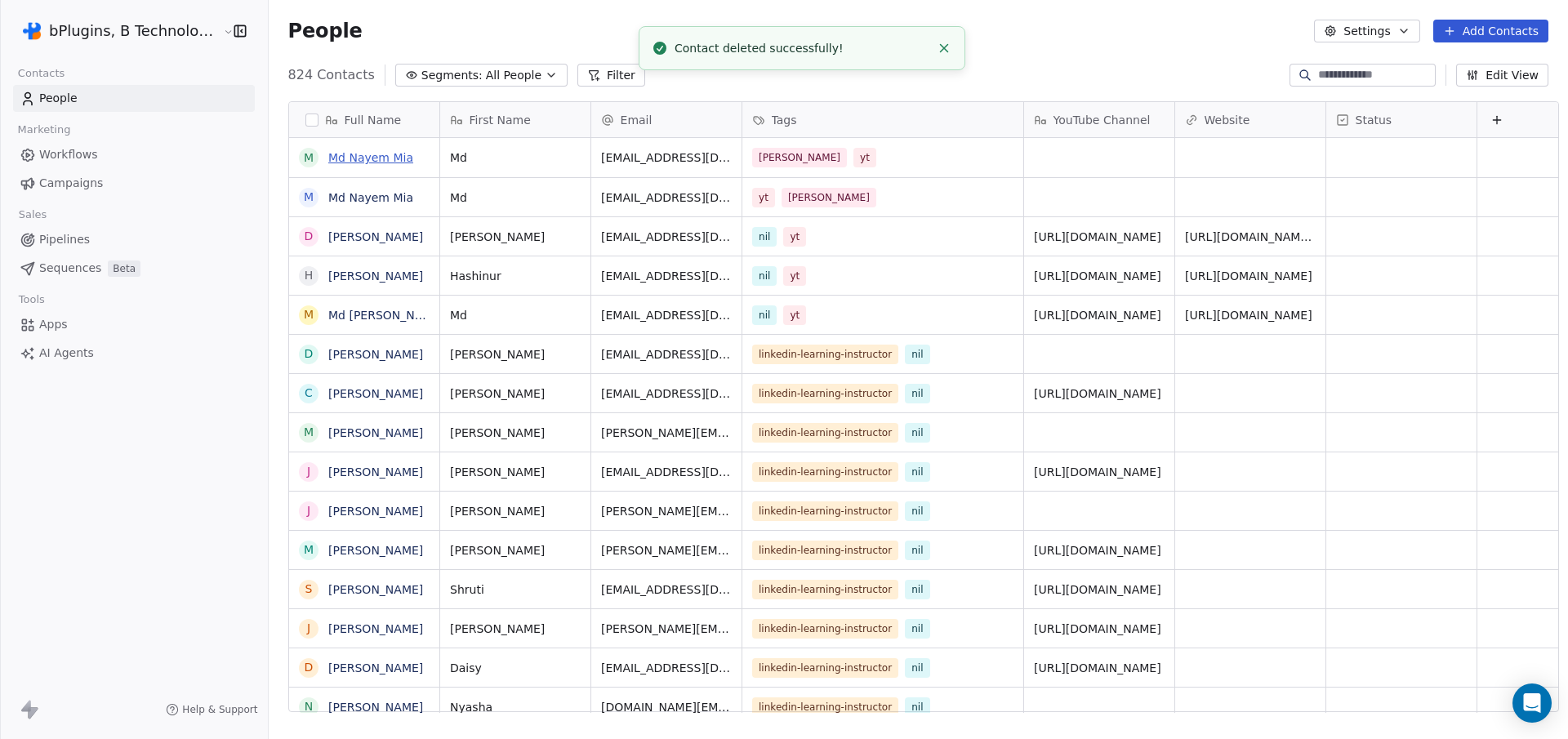
click at [343, 162] on link "Md Nayem Mia" at bounding box center [371, 157] width 85 height 13
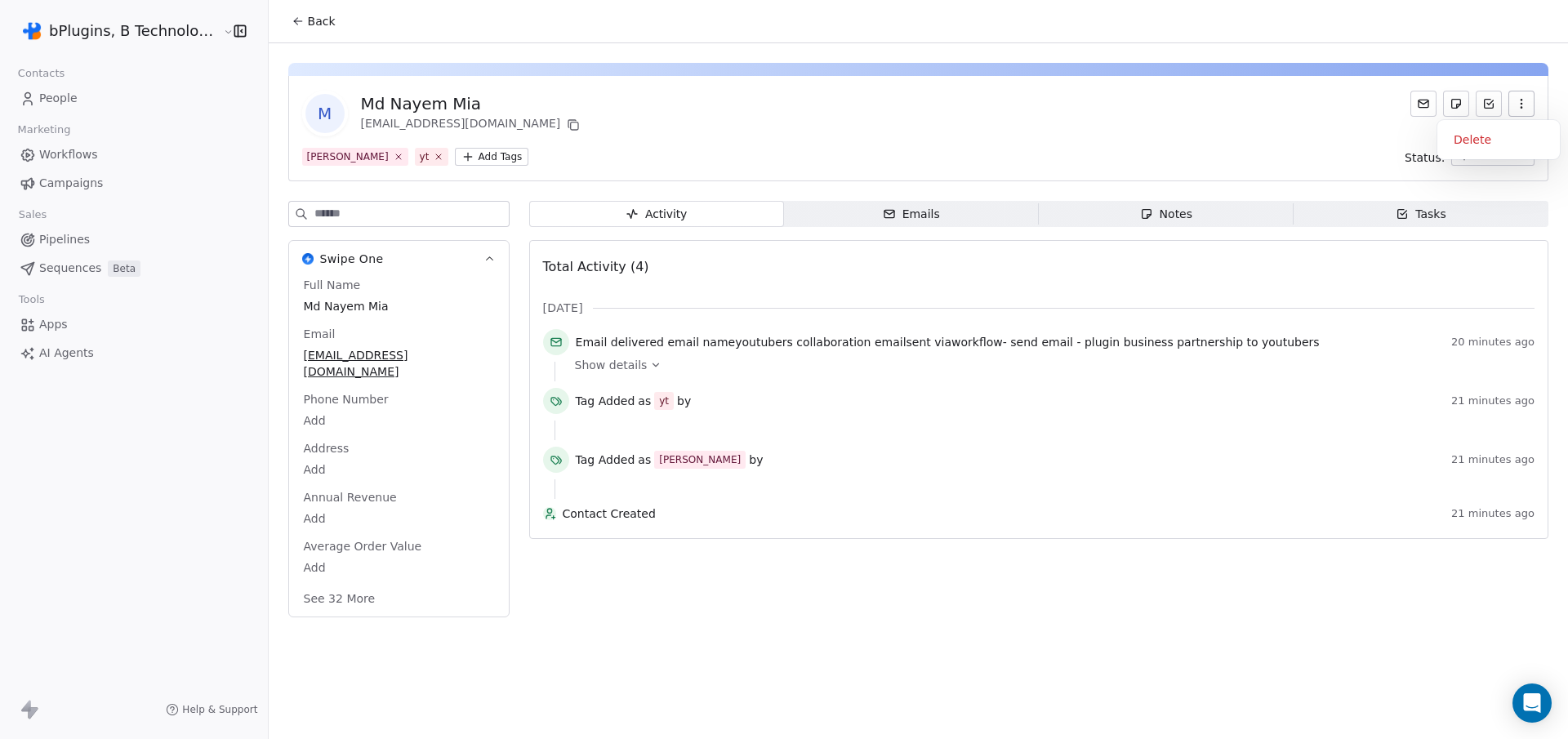
click at [1526, 98] on icon "button" at bounding box center [1521, 104] width 13 height 13
click at [1461, 134] on div "Delete" at bounding box center [1498, 140] width 110 height 26
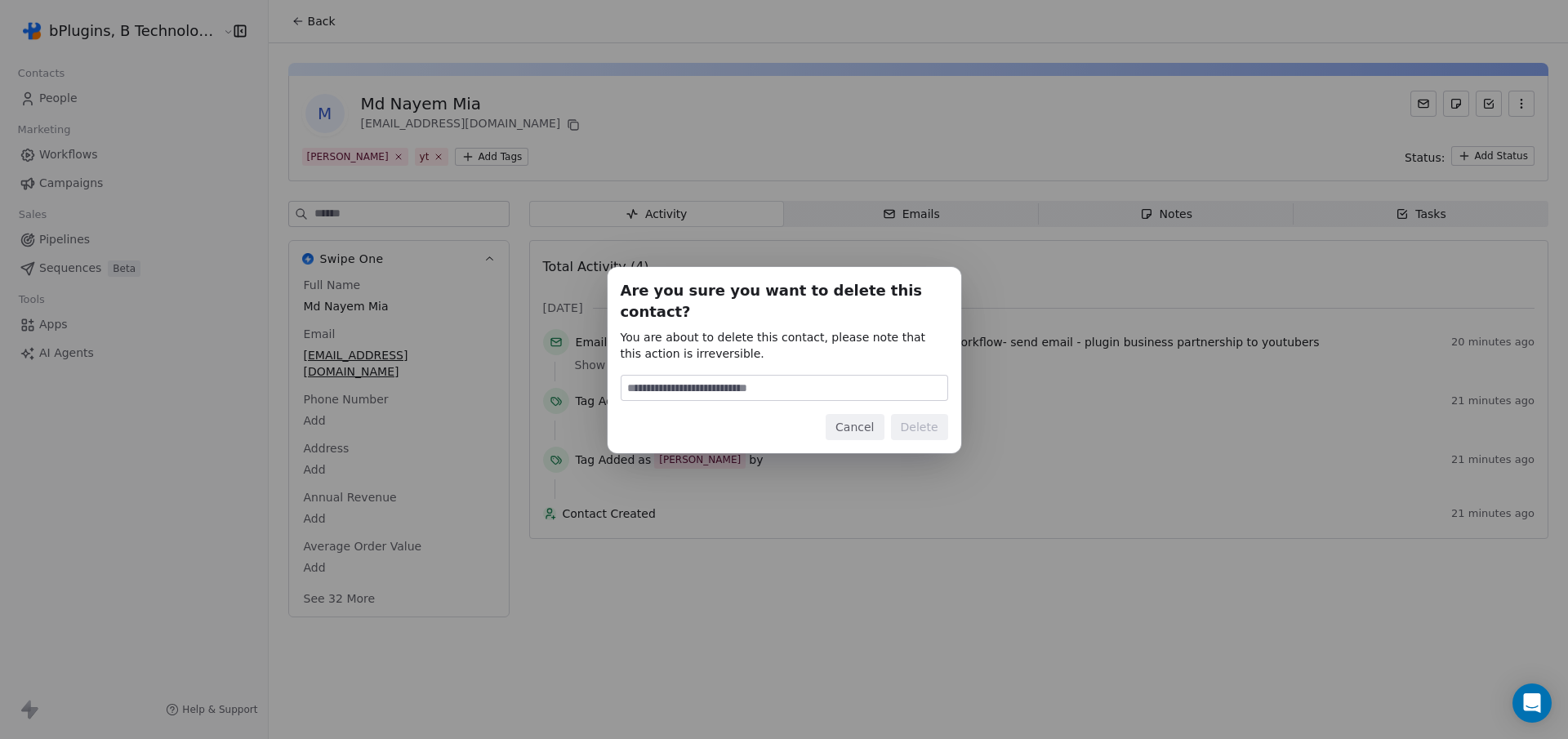
click at [722, 376] on input at bounding box center [784, 387] width 326 height 25
type input "******"
click at [918, 417] on button "Delete" at bounding box center [919, 427] width 57 height 26
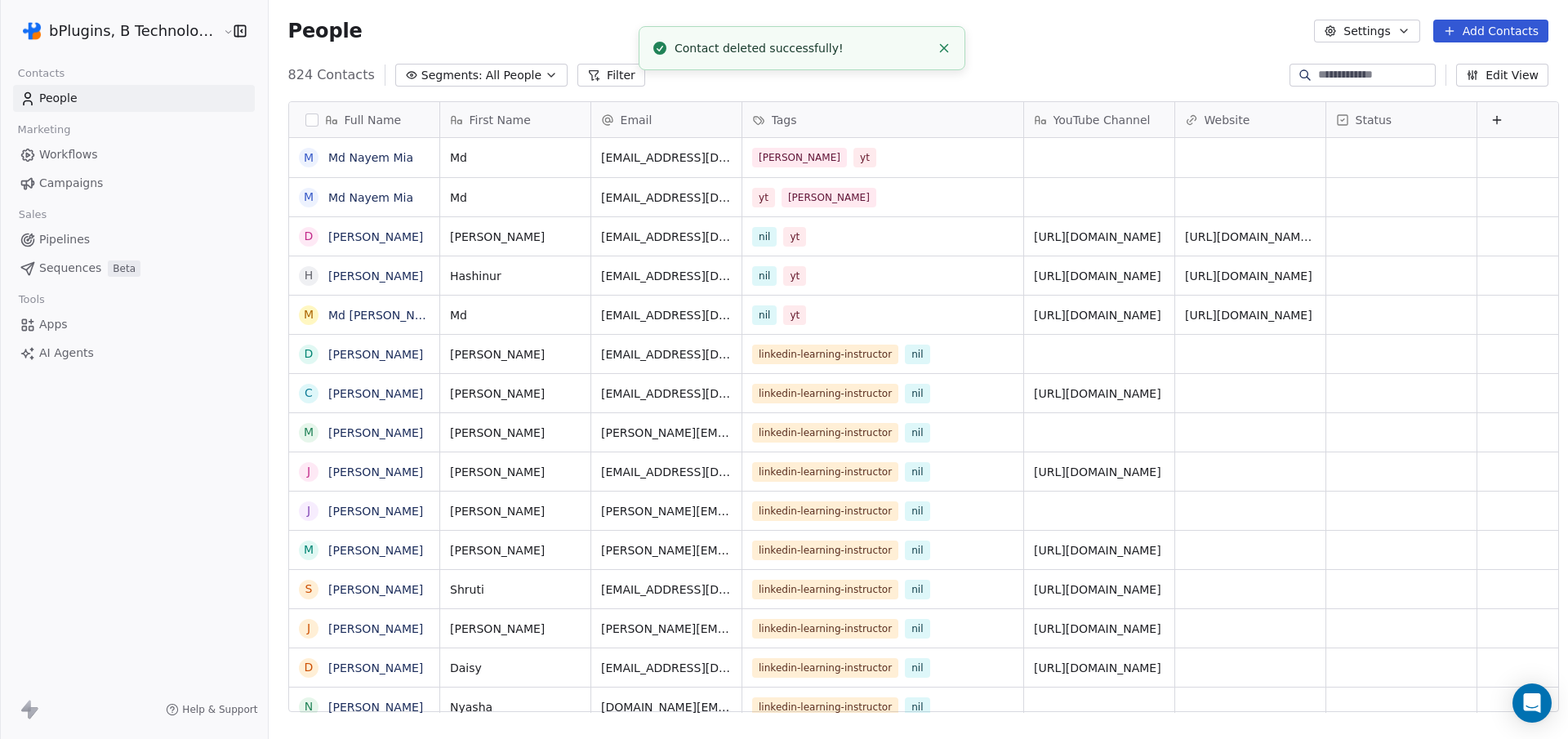
scroll to position [639, 1297]
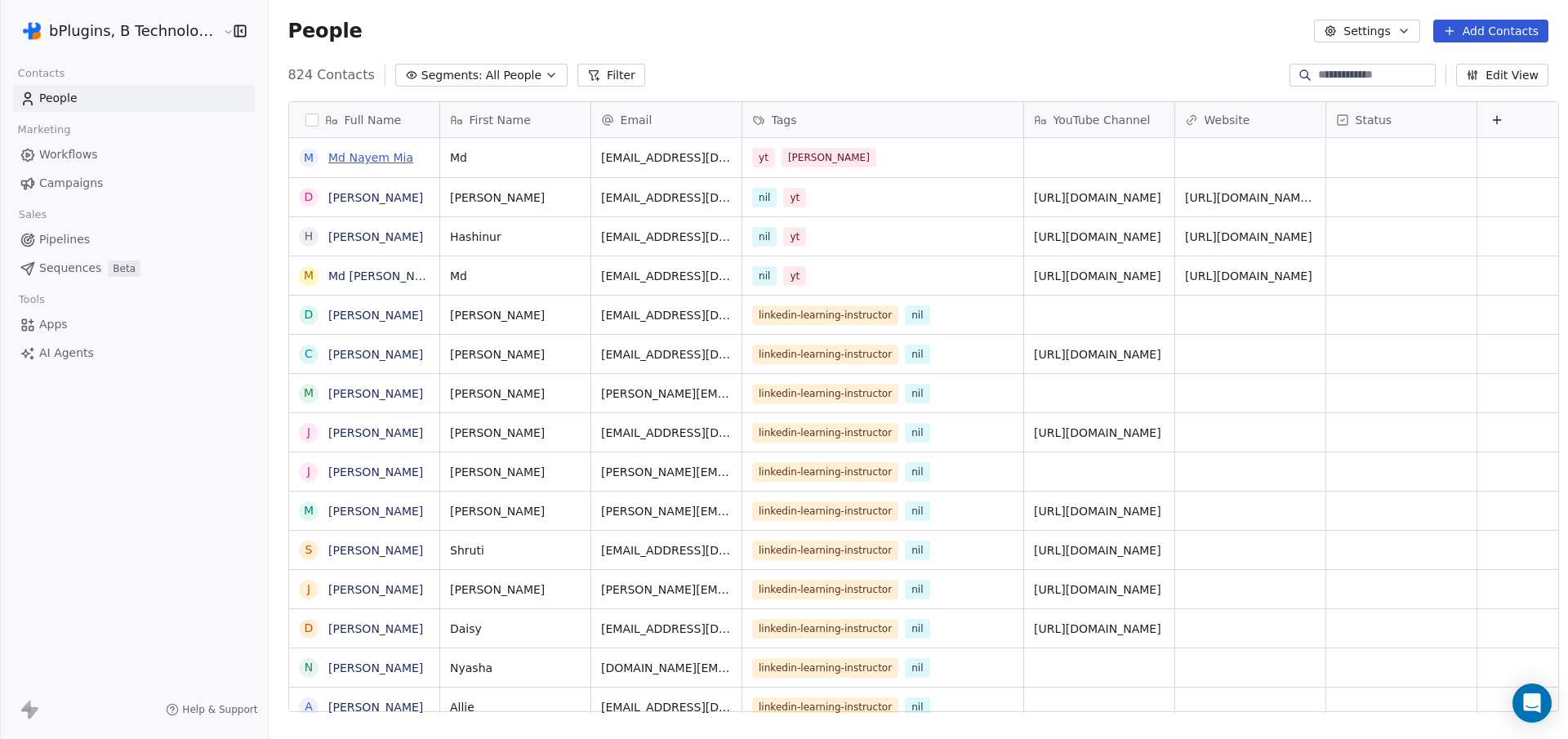
click at [357, 159] on link "Md Nayem Mia" at bounding box center [371, 157] width 85 height 13
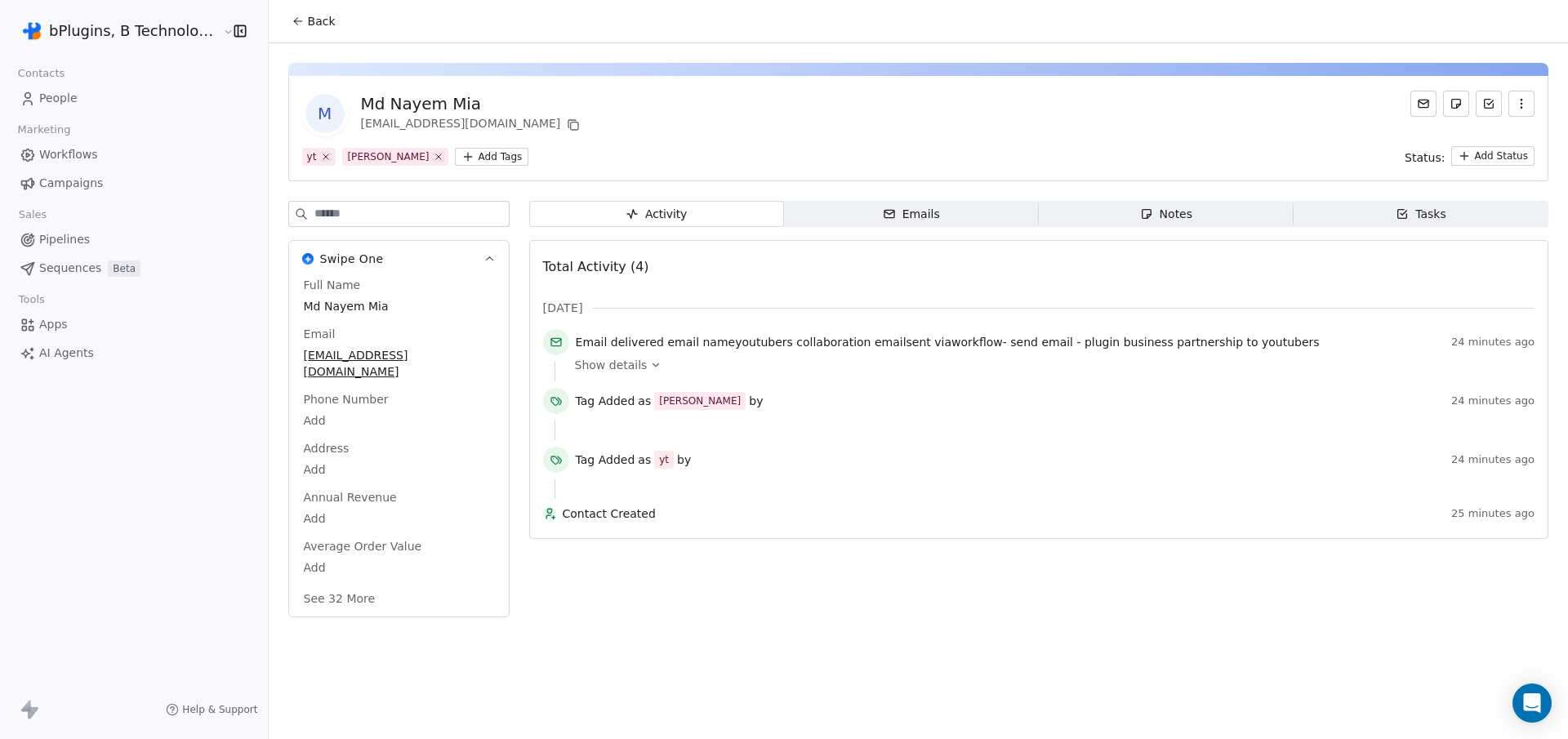
click at [1525, 107] on icon "button" at bounding box center [1521, 104] width 13 height 13
click at [1474, 143] on div "Delete" at bounding box center [1498, 140] width 110 height 26
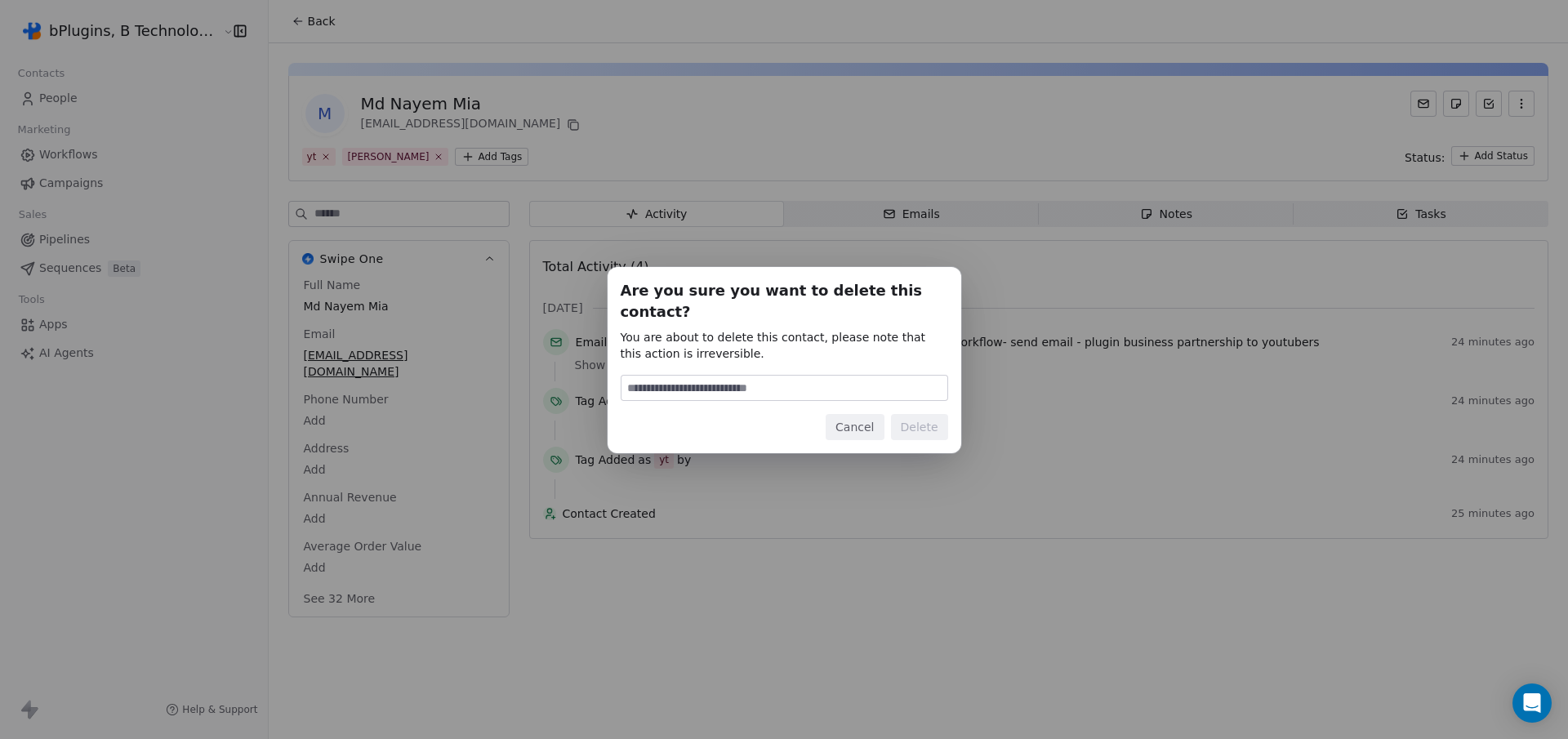
click at [733, 375] on input at bounding box center [784, 387] width 326 height 25
type input "******"
click at [924, 417] on button "Delete" at bounding box center [919, 427] width 57 height 26
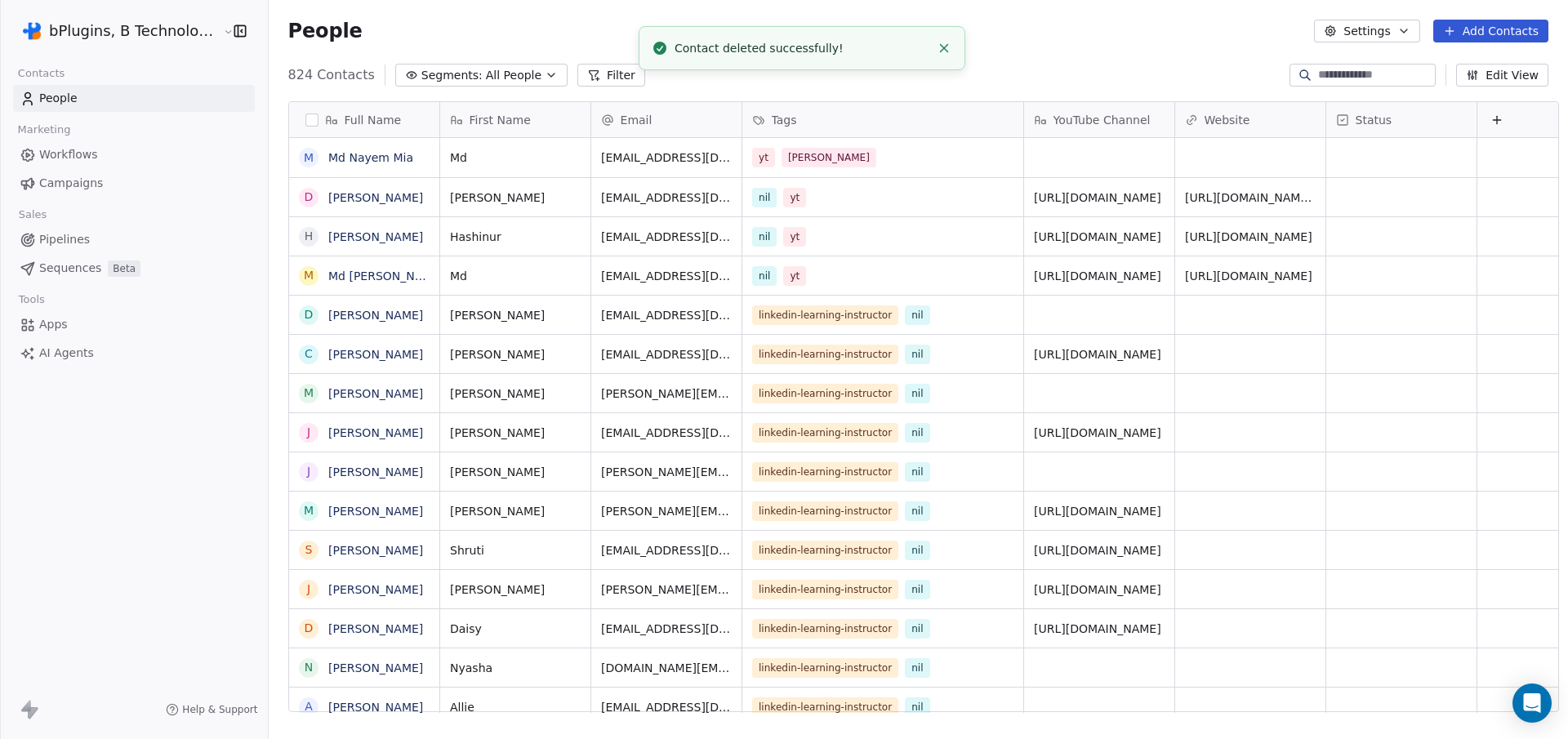
scroll to position [639, 1297]
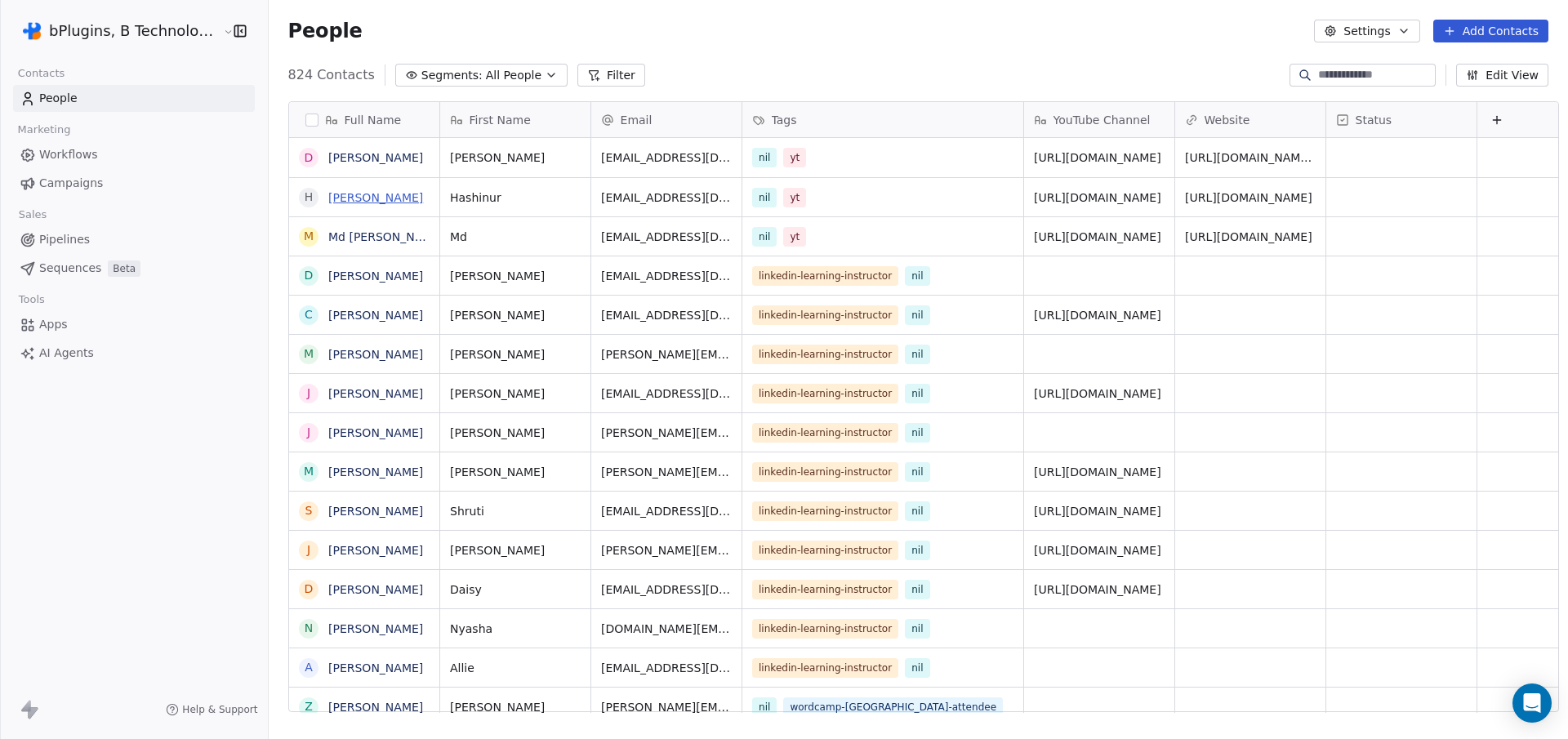
click at [352, 200] on link "[PERSON_NAME]" at bounding box center [375, 198] width 95 height 13
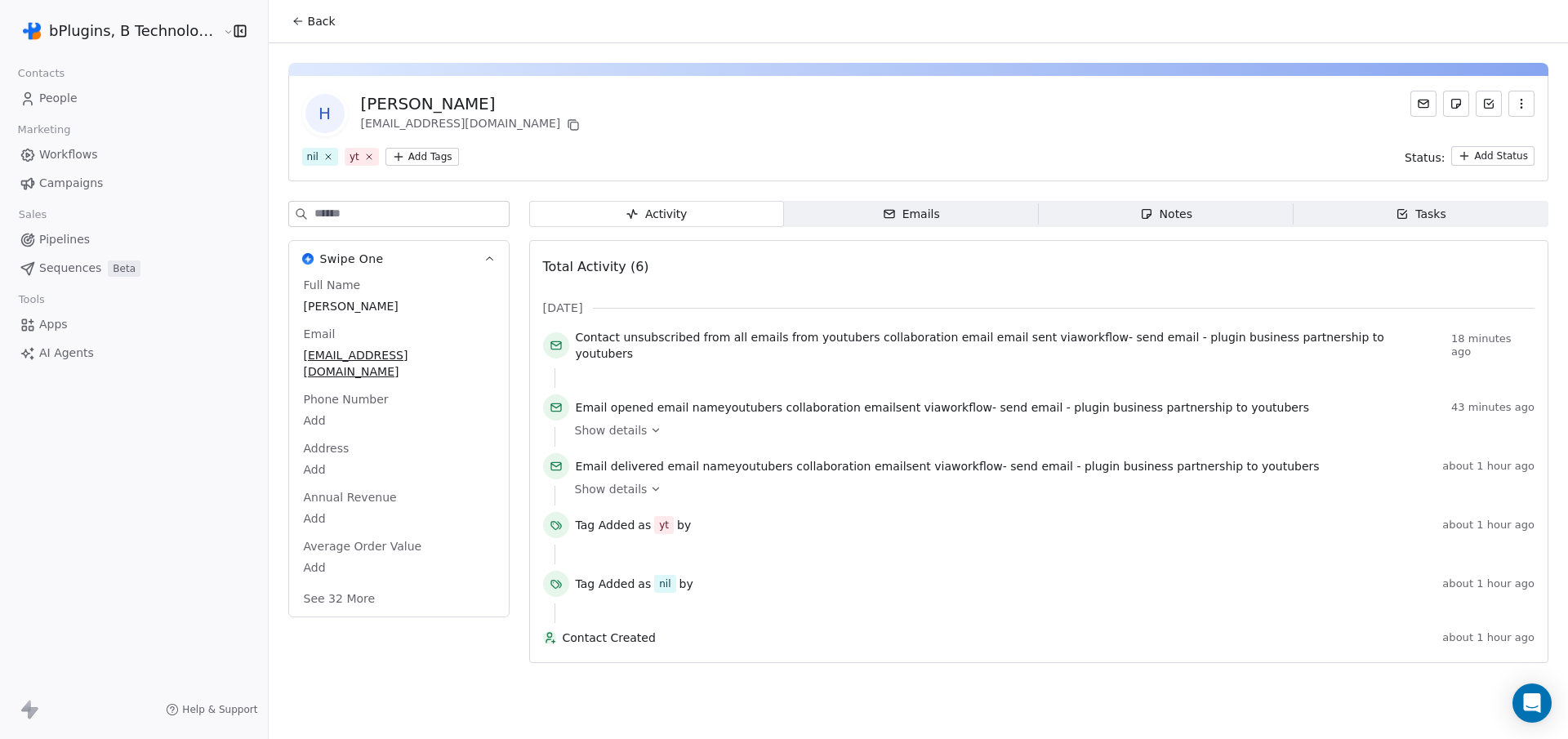
click at [1526, 105] on icon "button" at bounding box center [1521, 104] width 13 height 13
click at [1470, 142] on div "Delete" at bounding box center [1498, 140] width 110 height 26
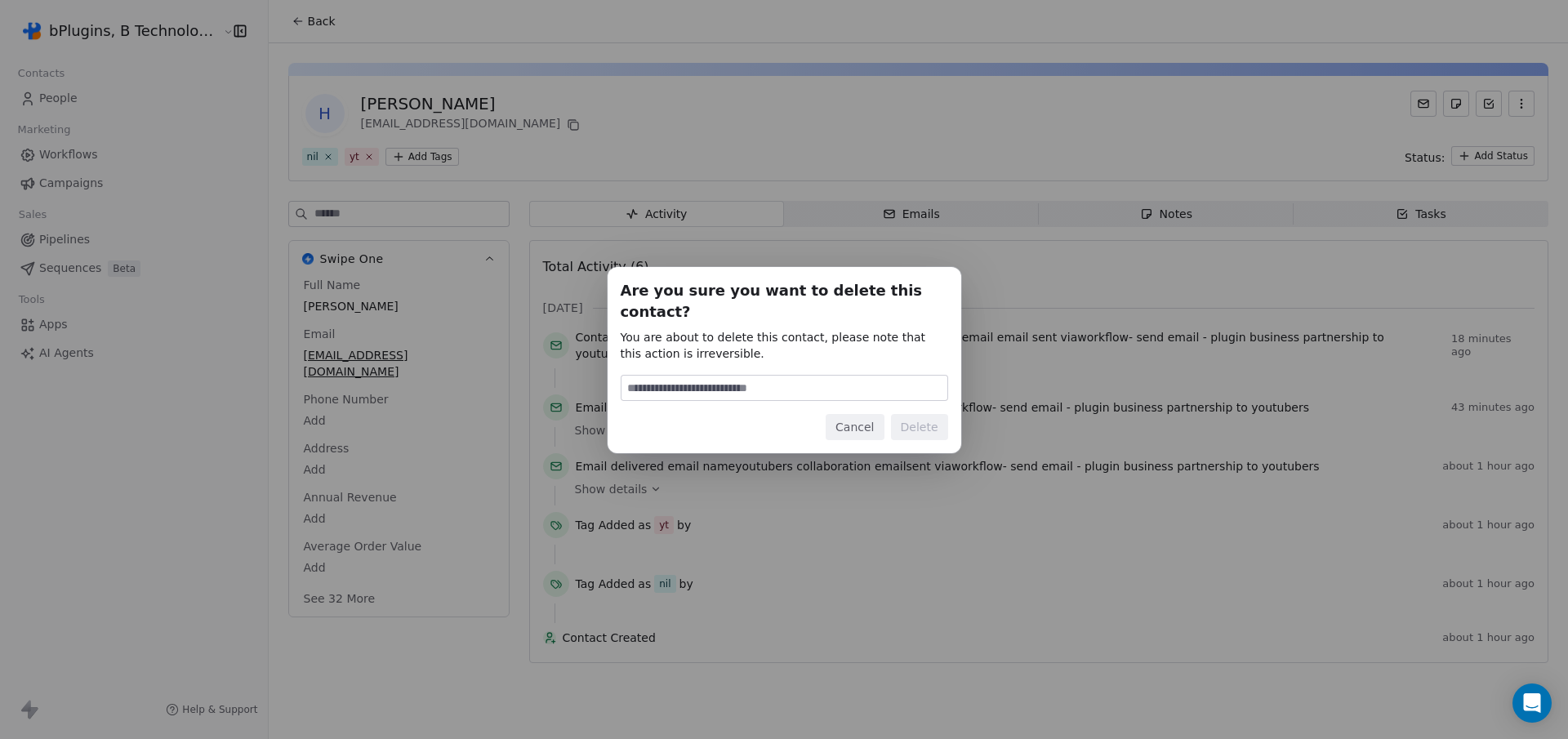
click at [704, 375] on input at bounding box center [784, 387] width 326 height 25
type input "******"
click at [917, 420] on button "Delete" at bounding box center [919, 427] width 57 height 26
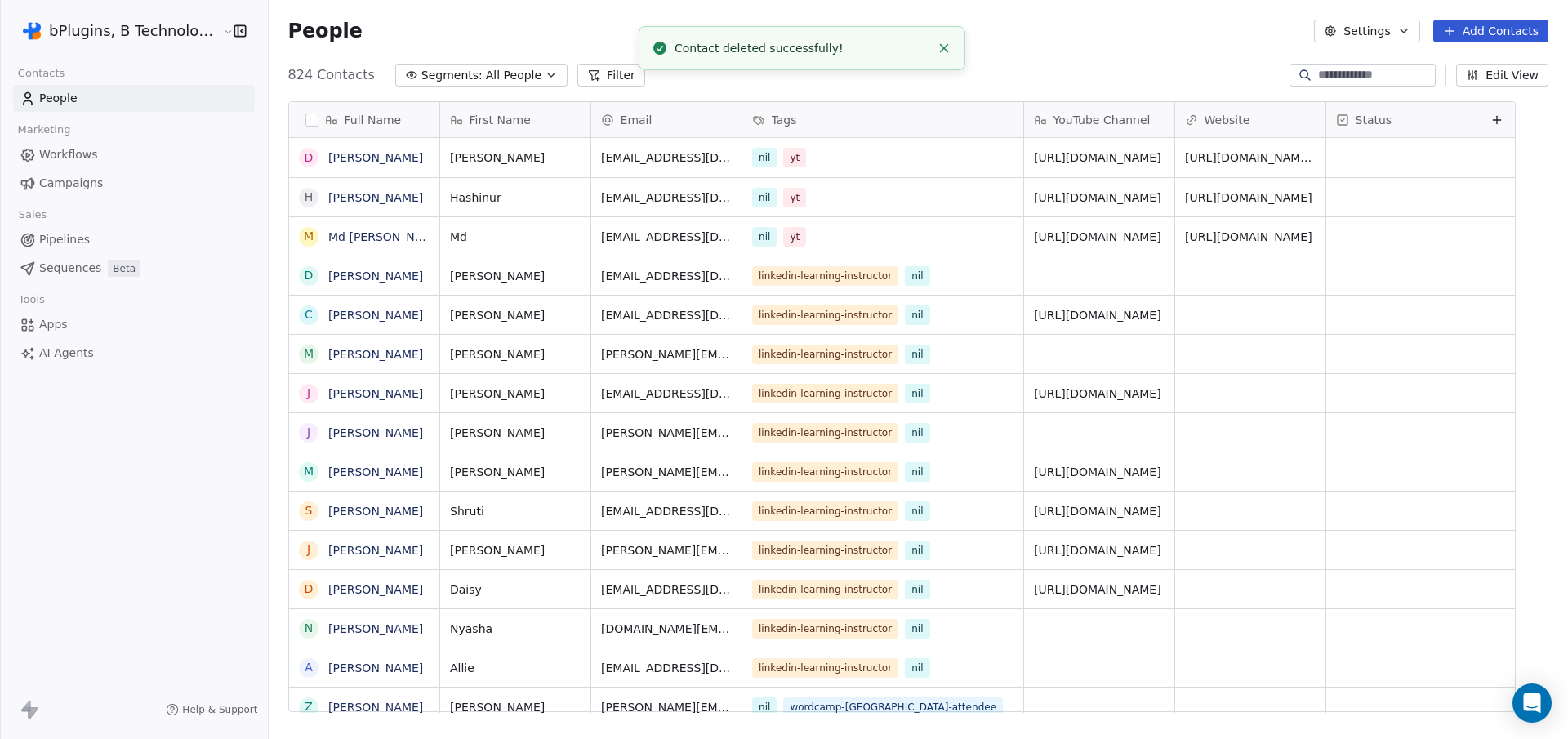
scroll to position [639, 1297]
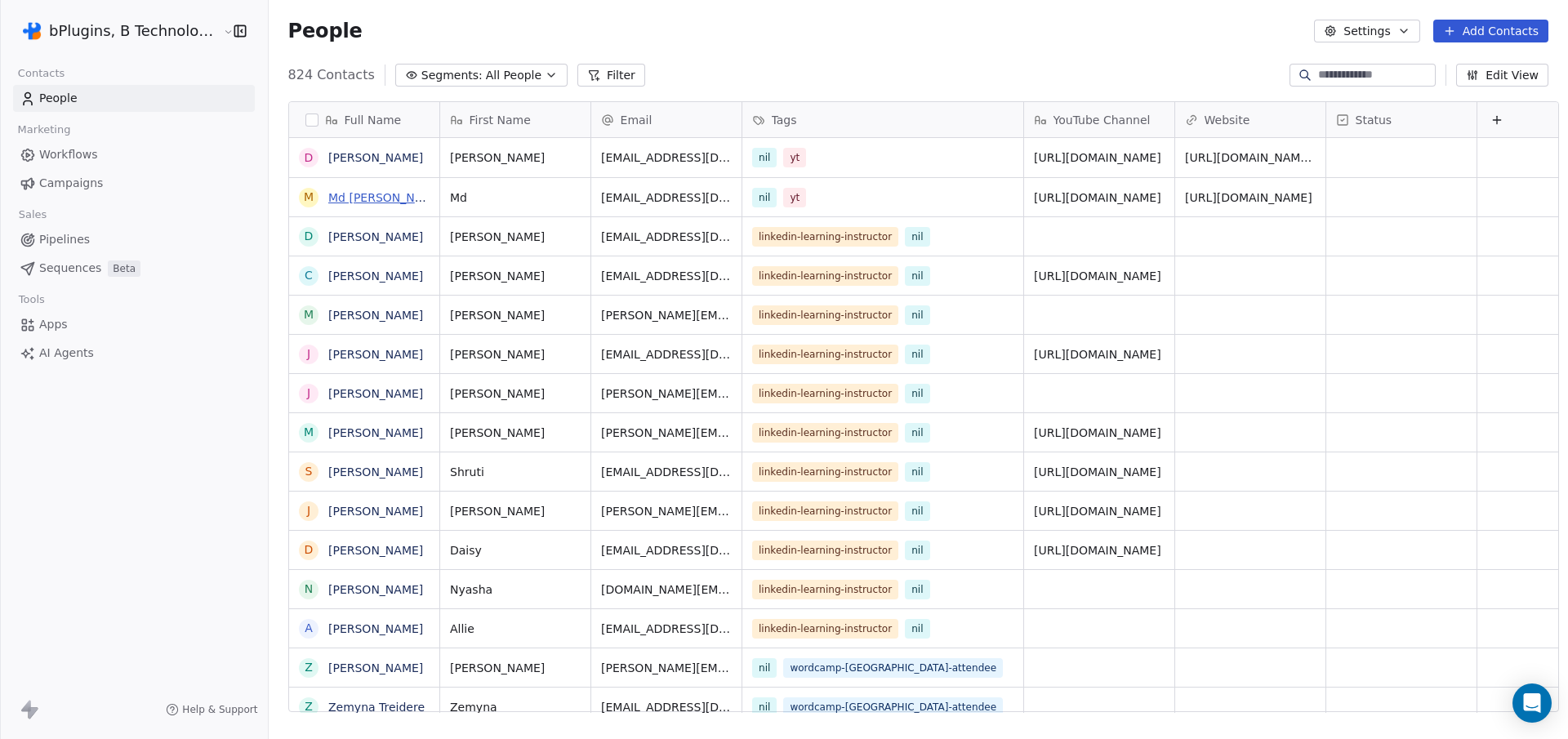
click at [345, 200] on link "Md [PERSON_NAME]" at bounding box center [386, 198] width 116 height 13
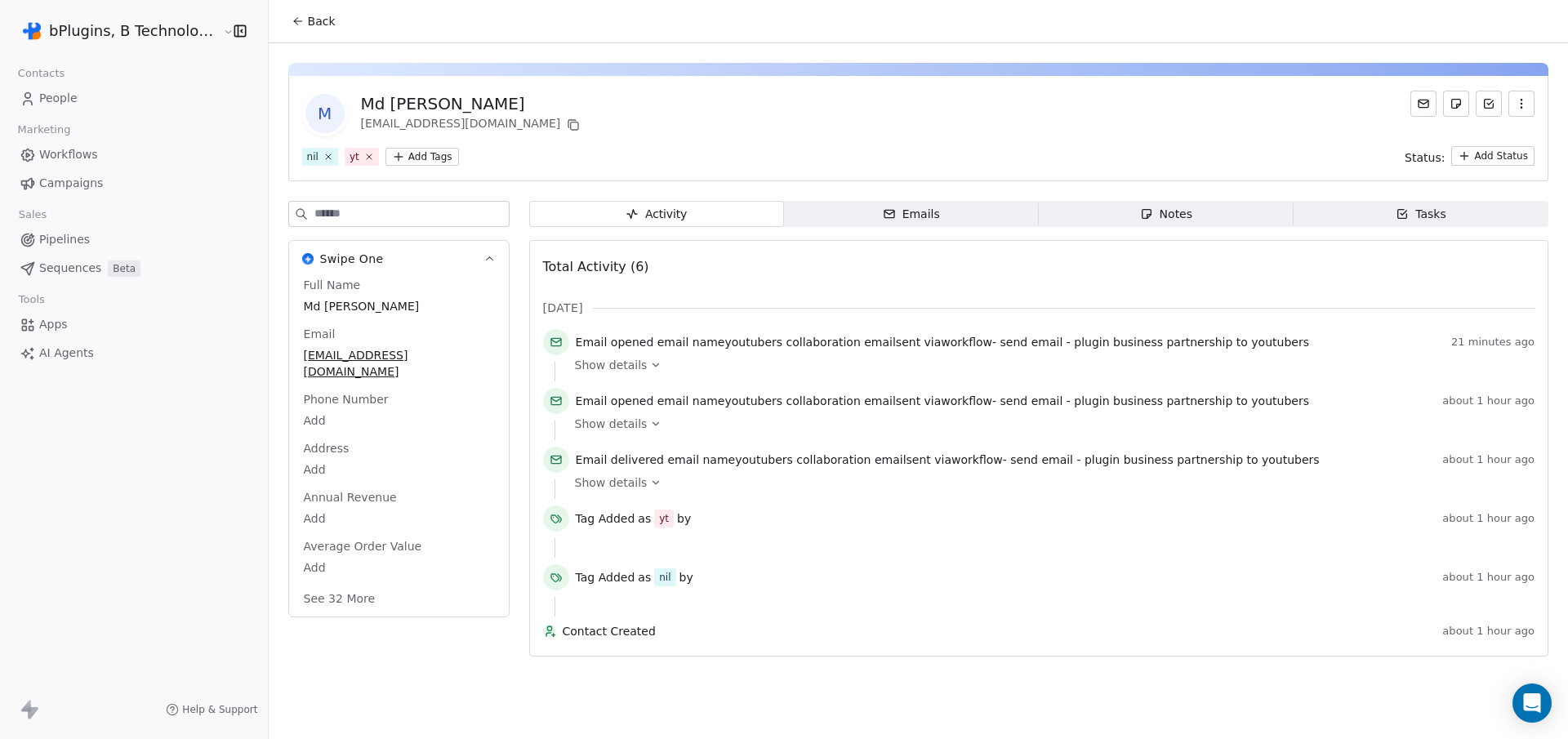
click at [1530, 97] on button "button" at bounding box center [1521, 103] width 26 height 26
click at [1480, 145] on div "Delete" at bounding box center [1498, 140] width 110 height 26
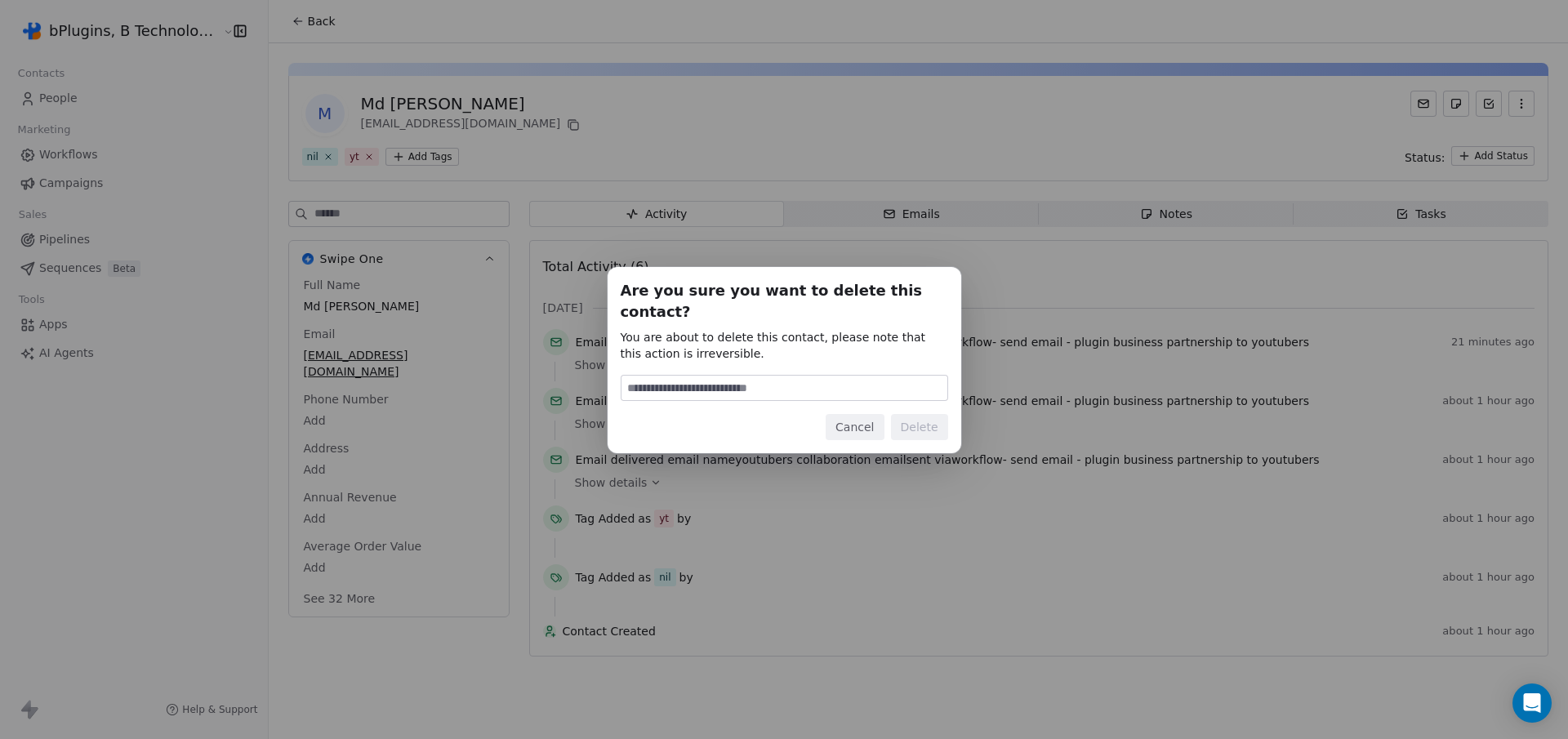
click at [707, 375] on input at bounding box center [784, 387] width 326 height 25
type input "******"
click at [909, 419] on button "Delete" at bounding box center [919, 427] width 57 height 26
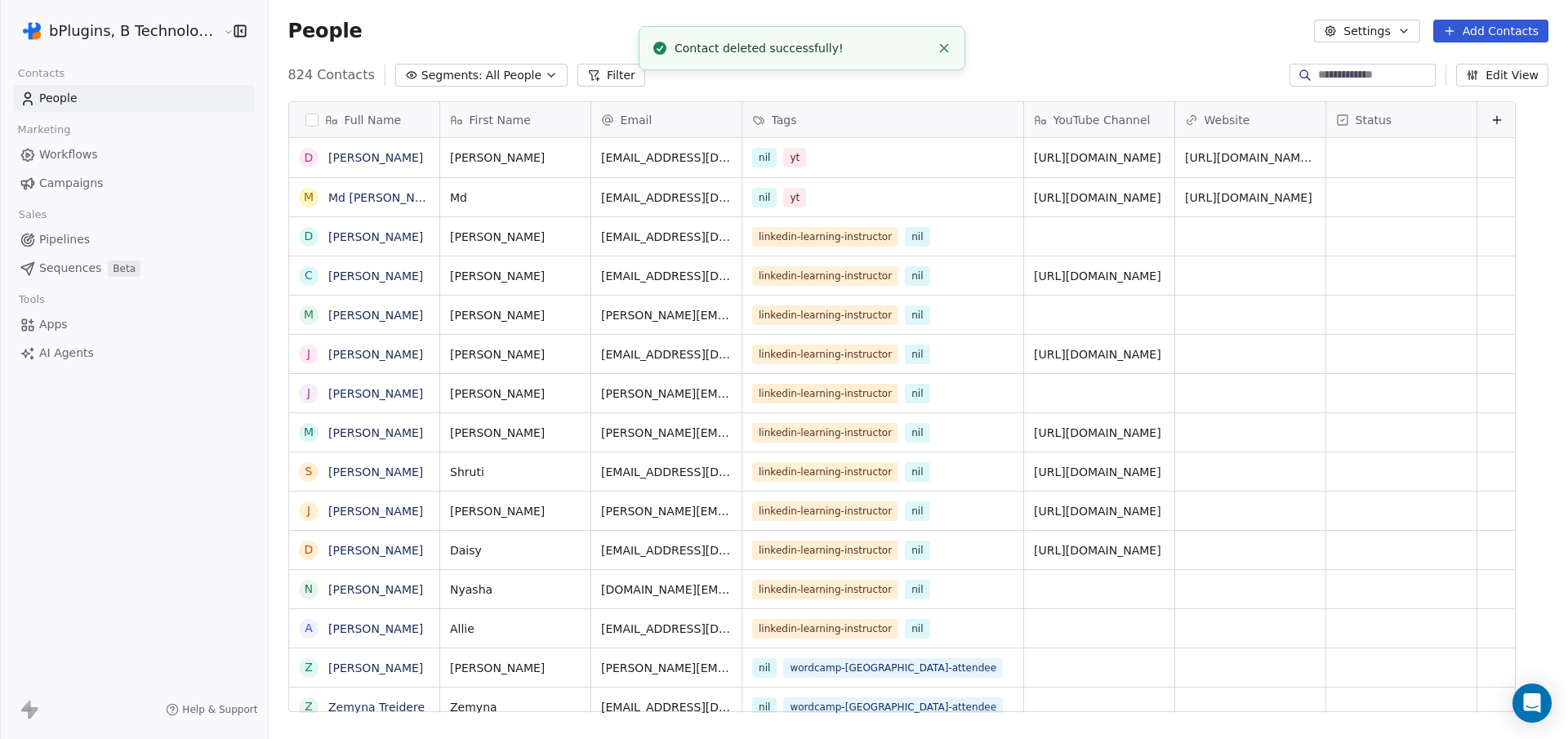
scroll to position [639, 1297]
